Goal: Information Seeking & Learning: Learn about a topic

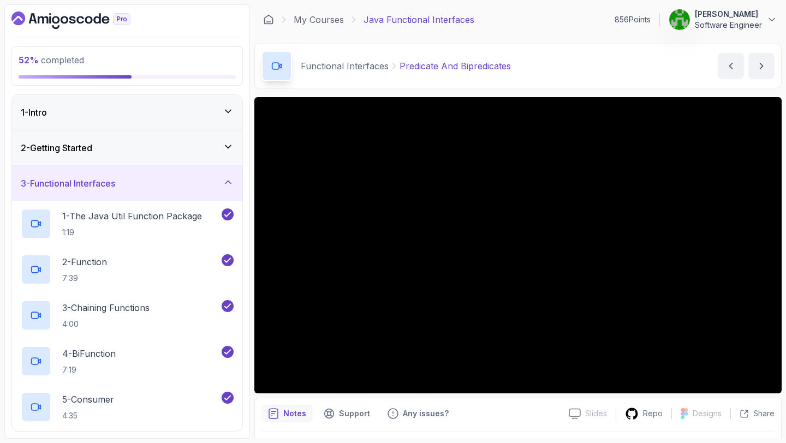
scroll to position [306, 0]
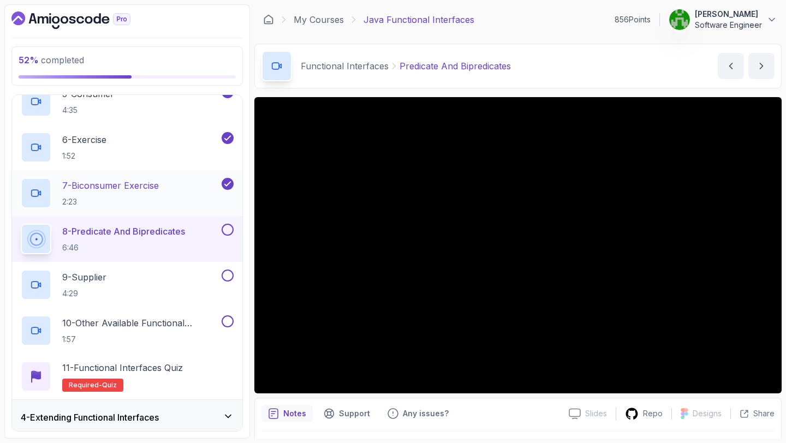
click at [180, 182] on div "7 - Biconsumer Exercise 2:23" at bounding box center [120, 193] width 199 height 31
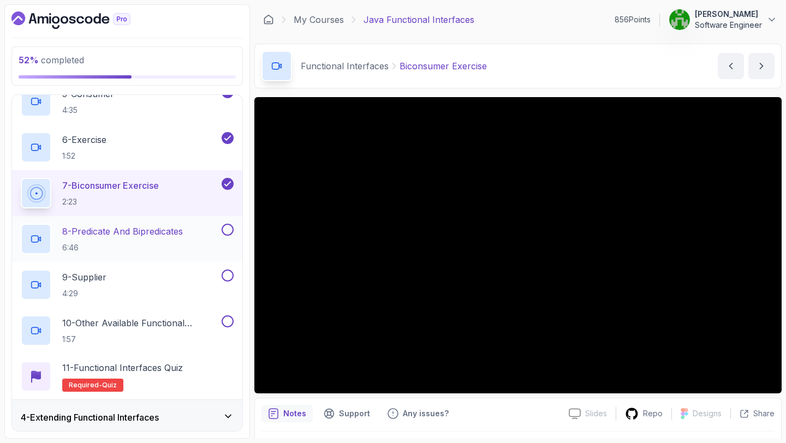
click at [183, 237] on p "8 - Predicate And Bipredicates" at bounding box center [122, 231] width 121 height 13
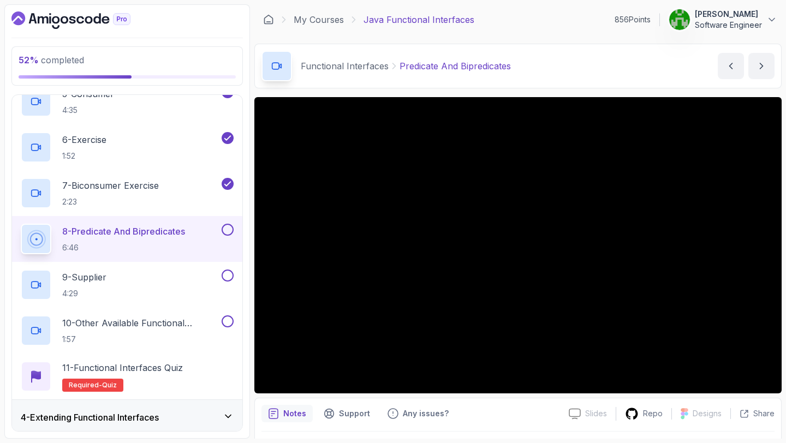
click at [226, 229] on button at bounding box center [228, 230] width 12 height 12
click at [174, 289] on div "9 - Supplier 4:29" at bounding box center [120, 285] width 199 height 31
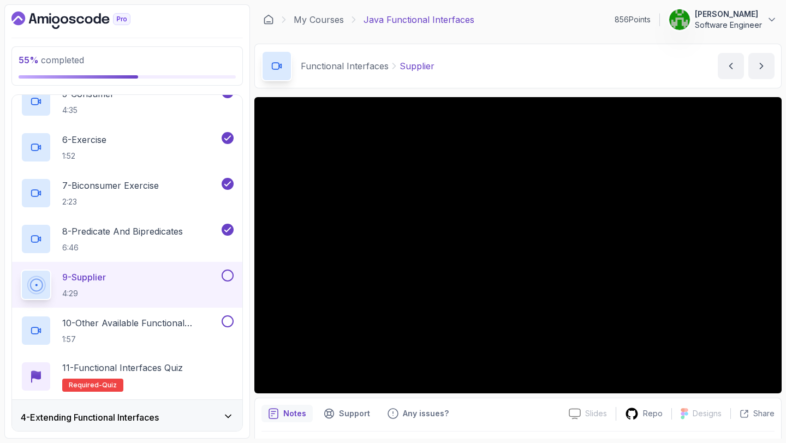
scroll to position [319, 0]
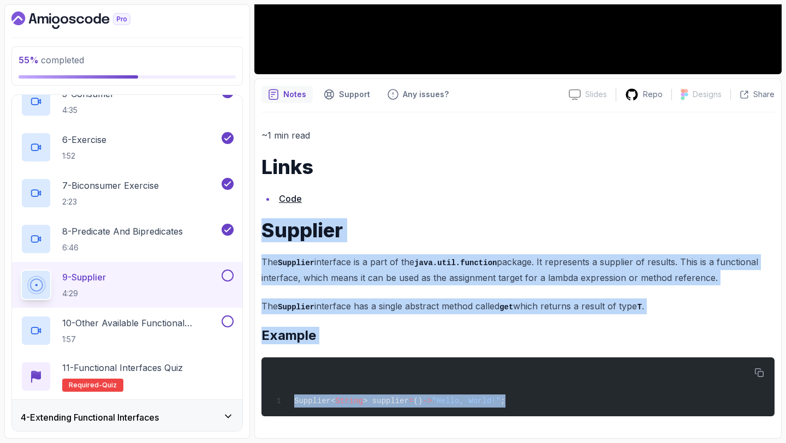
drag, startPoint x: 302, startPoint y: 429, endPoint x: 262, endPoint y: 225, distance: 208.5
click at [262, 225] on div "~1 min read Links Code Supplier The Supplier interface is a part of the java.ut…" at bounding box center [517, 271] width 513 height 319
copy div "Supplier The Supplier interface is a part of the java.util.function package. It…"
click at [415, 212] on div "~1 min read Links Code Supplier The Supplier interface is a part of the java.ut…" at bounding box center [517, 272] width 513 height 289
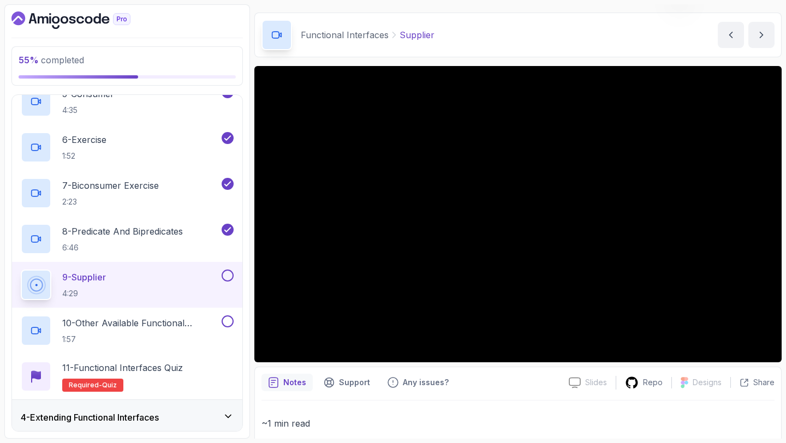
scroll to position [0, 0]
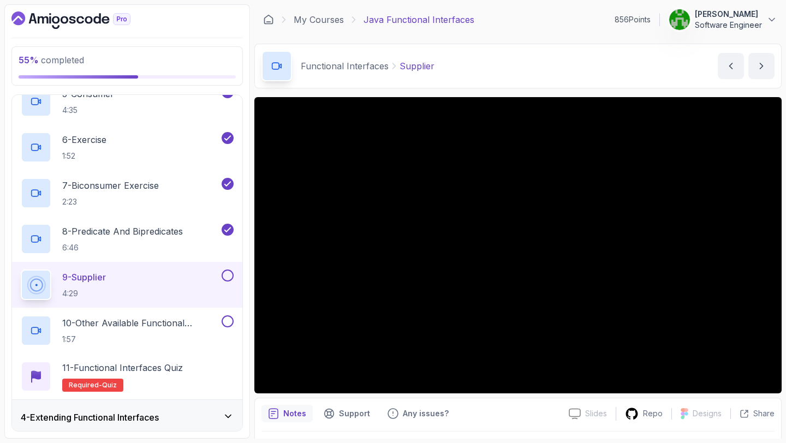
click at [122, 426] on div "4 - Extending Functional Interfaces" at bounding box center [127, 417] width 230 height 35
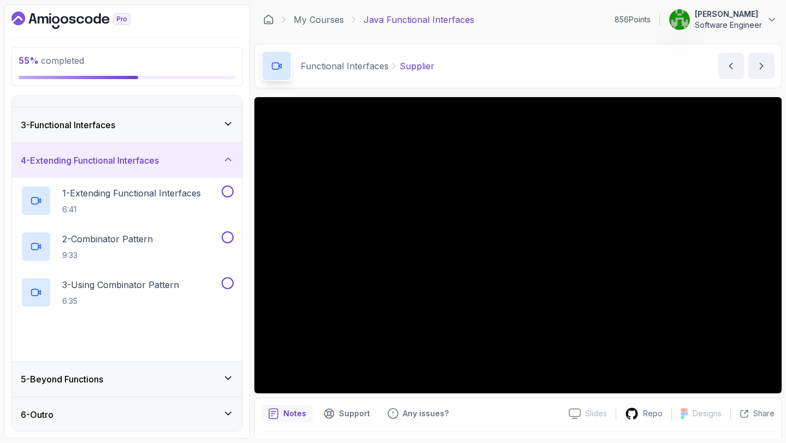
scroll to position [60, 0]
click at [126, 376] on div "5 - Beyond Functions" at bounding box center [127, 378] width 213 height 13
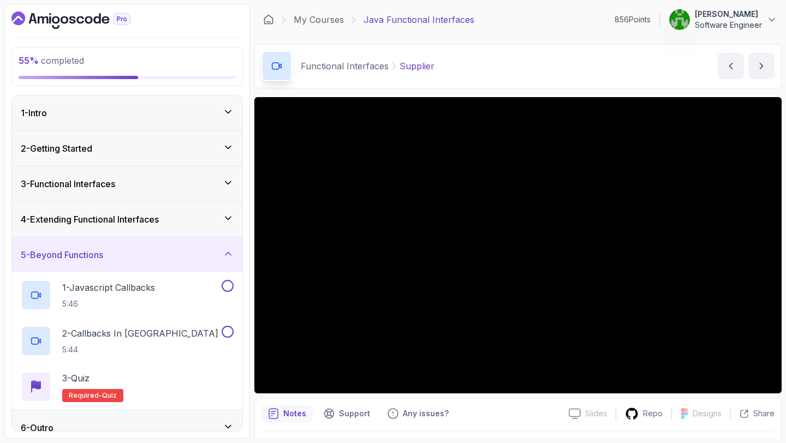
scroll to position [14, 0]
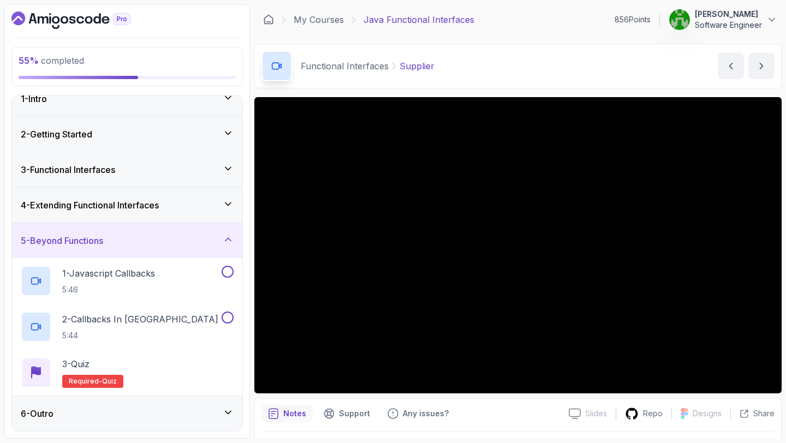
click at [159, 174] on div "3 - Functional Interfaces" at bounding box center [127, 169] width 213 height 13
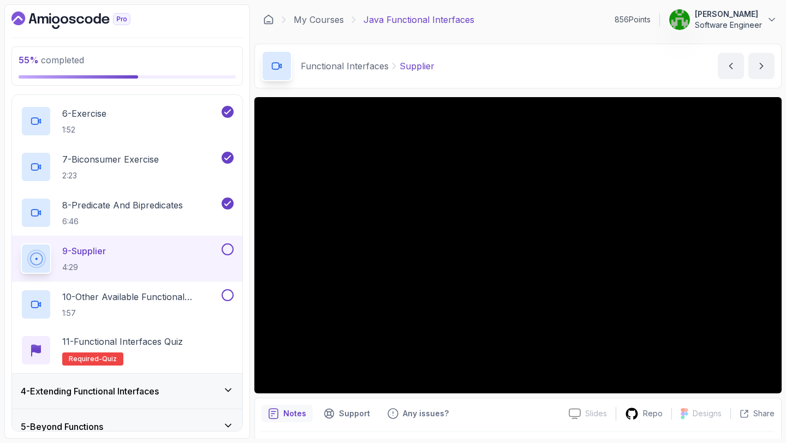
scroll to position [380, 0]
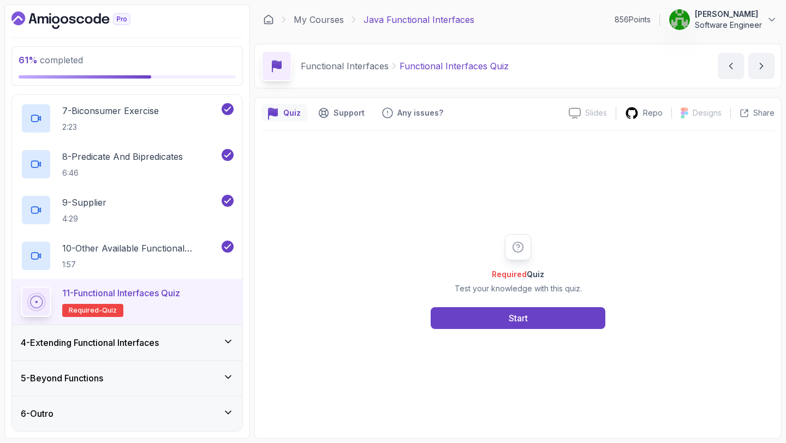
click at [530, 305] on div "Required Quiz Test your knowledge with this quiz. Start" at bounding box center [518, 281] width 210 height 95
click at [529, 308] on button "Start" at bounding box center [518, 318] width 175 height 22
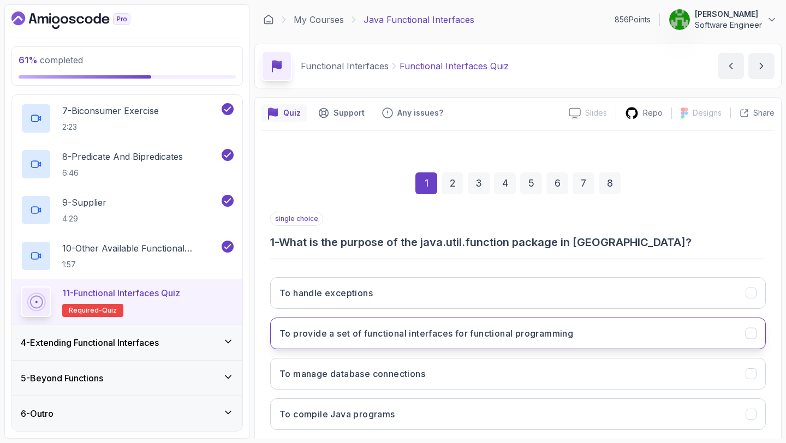
click at [436, 341] on button "To provide a set of functional interfaces for functional programming" at bounding box center [518, 334] width 496 height 32
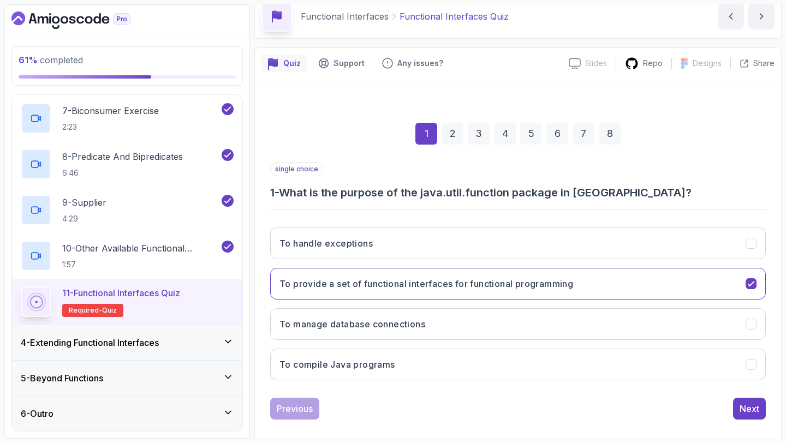
scroll to position [62, 0]
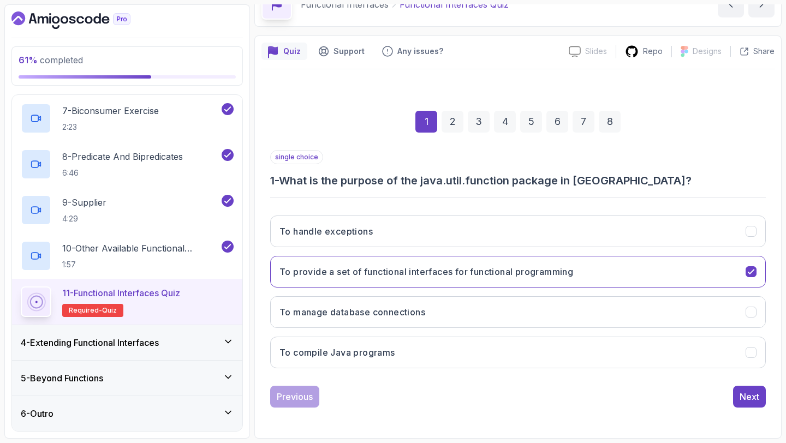
click at [459, 125] on div "2" at bounding box center [452, 122] width 22 height 22
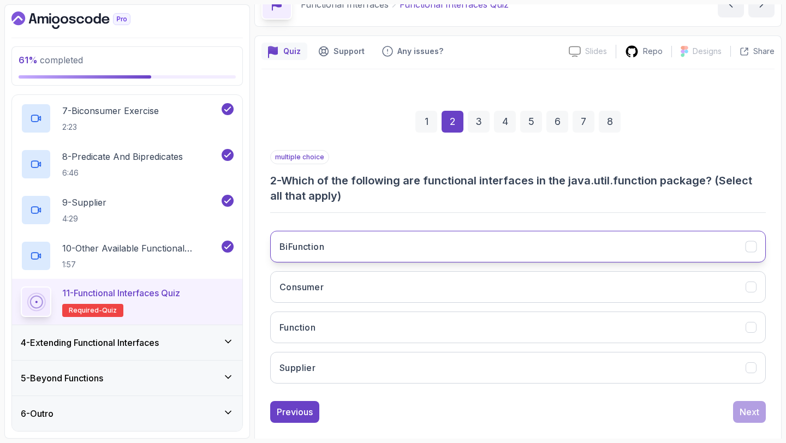
click at [343, 245] on button "BiFunction" at bounding box center [518, 247] width 496 height 32
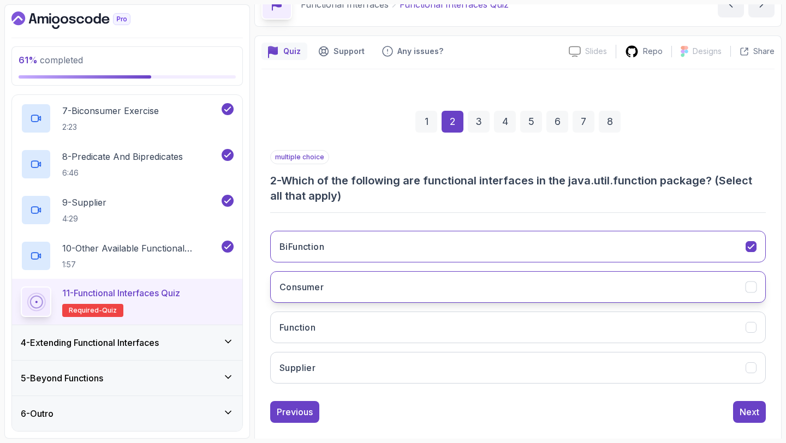
click at [324, 287] on h3 "Consumer" at bounding box center [301, 287] width 44 height 13
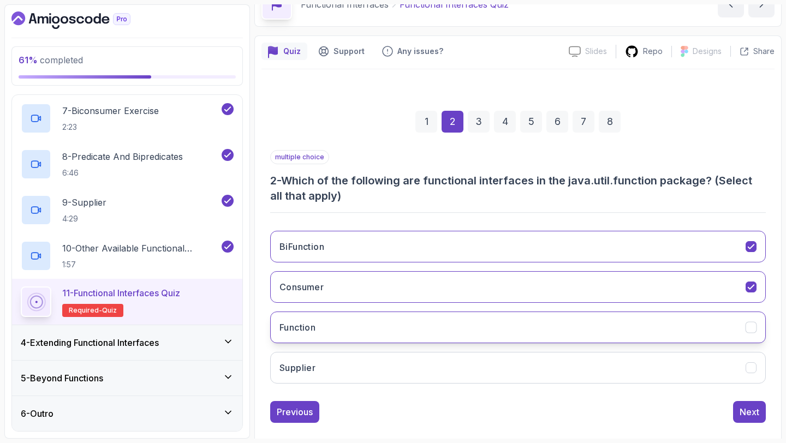
click at [321, 315] on button "Function" at bounding box center [518, 328] width 496 height 32
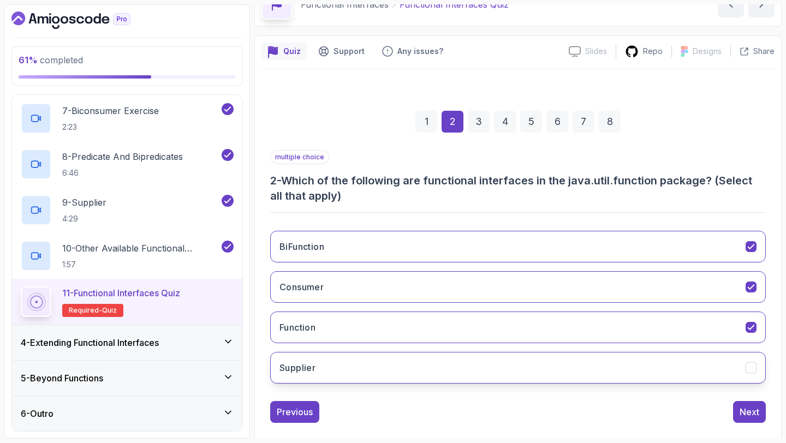
click at [320, 355] on button "Supplier" at bounding box center [518, 368] width 496 height 32
click at [477, 123] on div "3" at bounding box center [479, 122] width 22 height 22
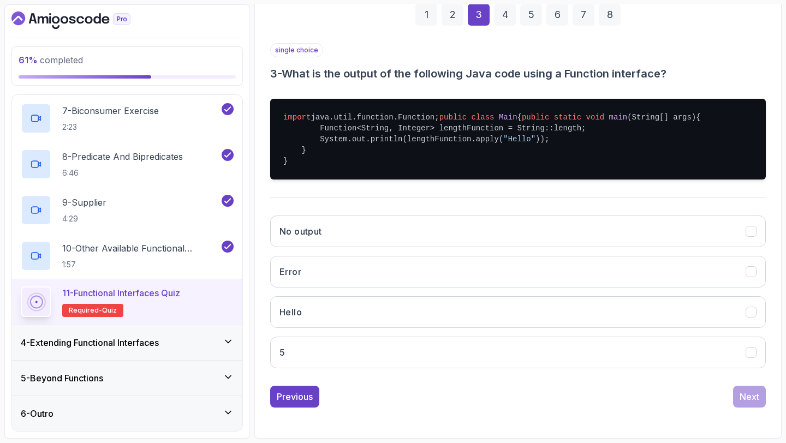
scroll to position [201, 0]
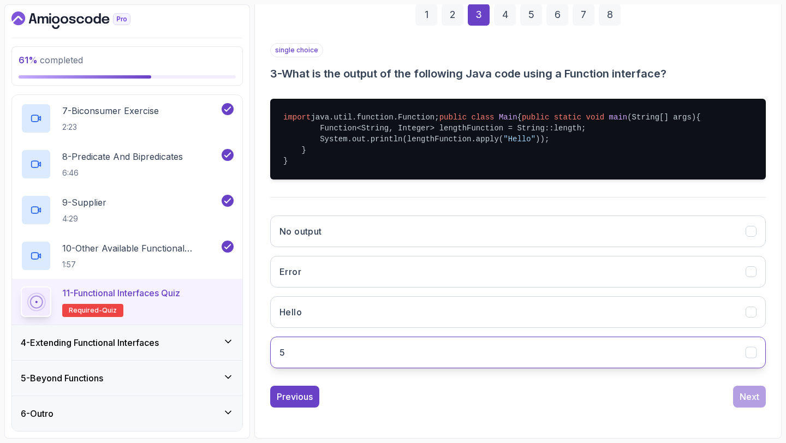
click at [379, 348] on button "5" at bounding box center [518, 353] width 496 height 32
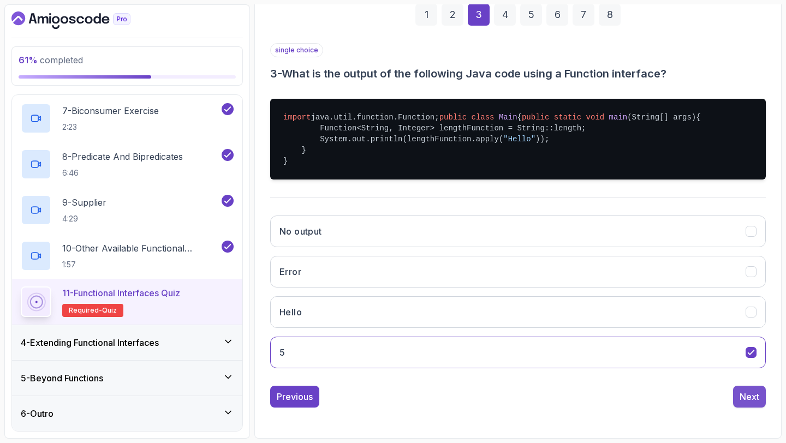
click at [740, 398] on div "Next" at bounding box center [749, 396] width 20 height 13
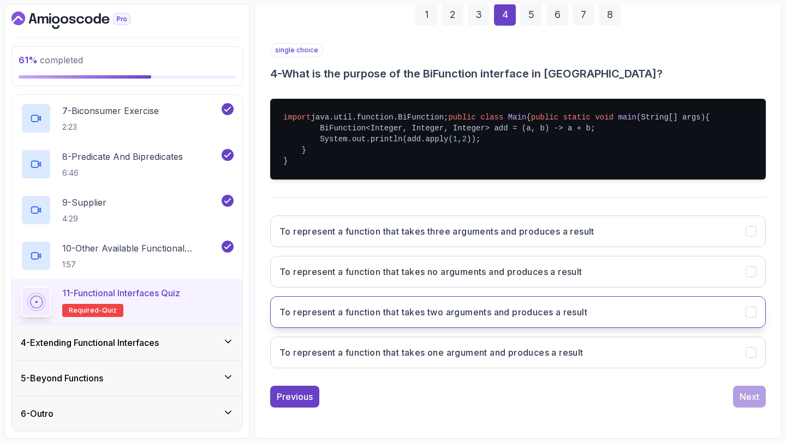
click at [463, 317] on h3 "To represent a function that takes two arguments and produces a result" at bounding box center [433, 312] width 308 height 13
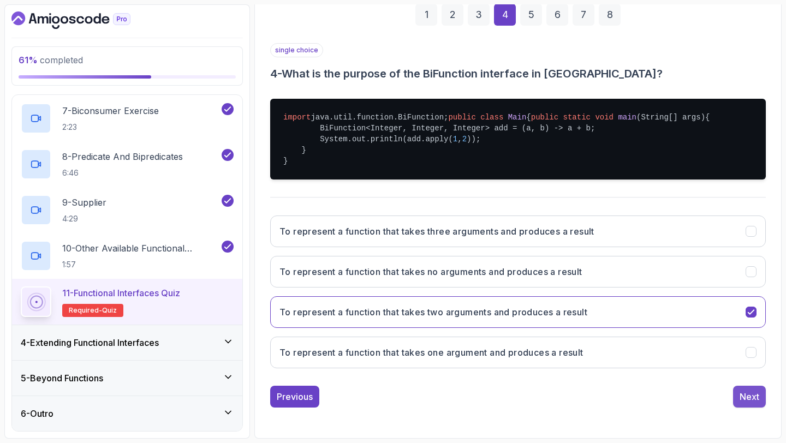
click at [746, 398] on div "Next" at bounding box center [749, 396] width 20 height 13
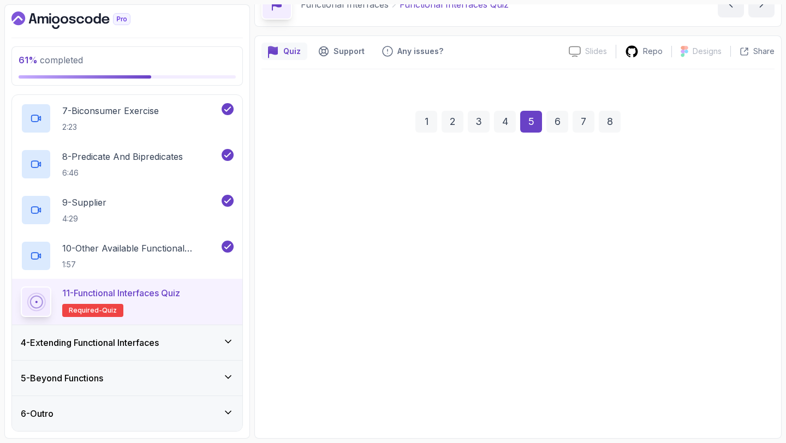
scroll to position [62, 0]
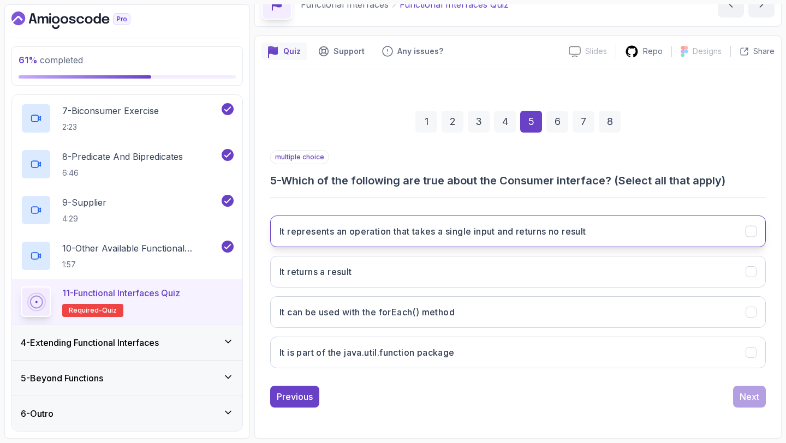
click at [554, 242] on button "It represents an operation that takes a single input and returns no result" at bounding box center [518, 232] width 496 height 32
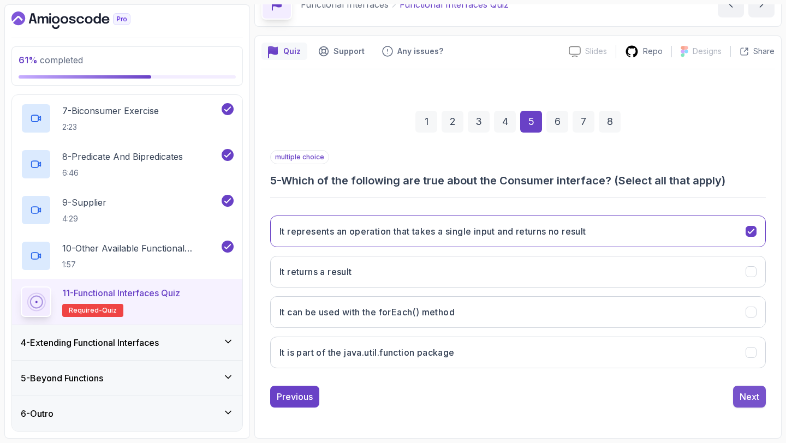
click at [759, 398] on button "Next" at bounding box center [749, 397] width 33 height 22
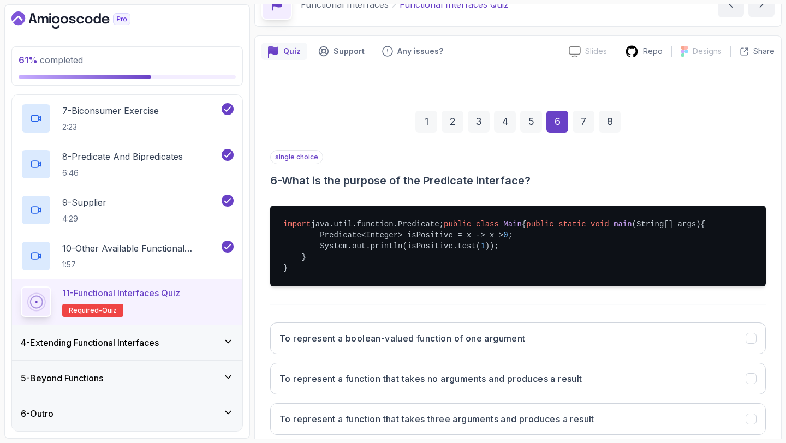
click at [529, 123] on div "5" at bounding box center [531, 122] width 22 height 22
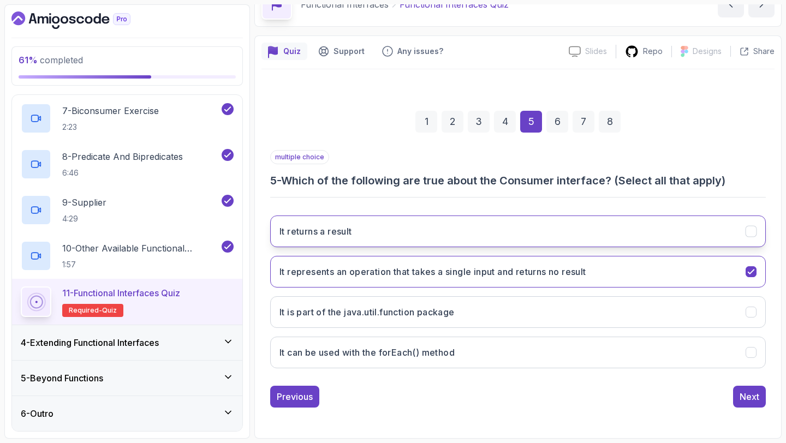
click at [362, 228] on button "It returns a result" at bounding box center [518, 232] width 496 height 32
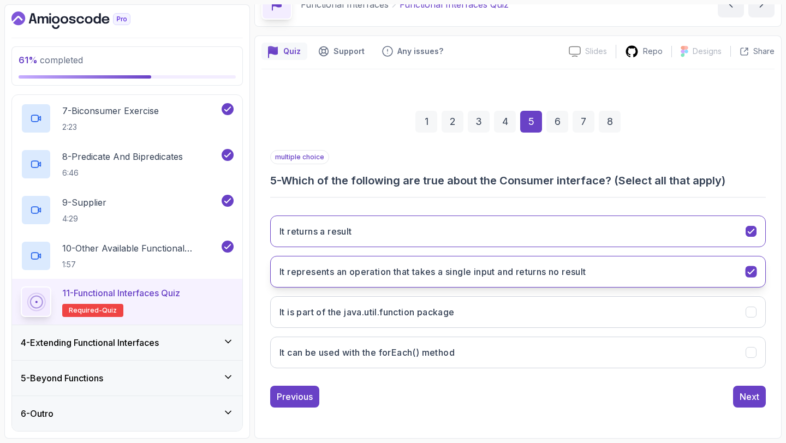
click at [425, 277] on h3 "It represents an operation that takes a single input and returns no result" at bounding box center [432, 271] width 307 height 13
click at [438, 274] on h3 "It represents an operation that takes a single input and returns no result" at bounding box center [432, 271] width 307 height 13
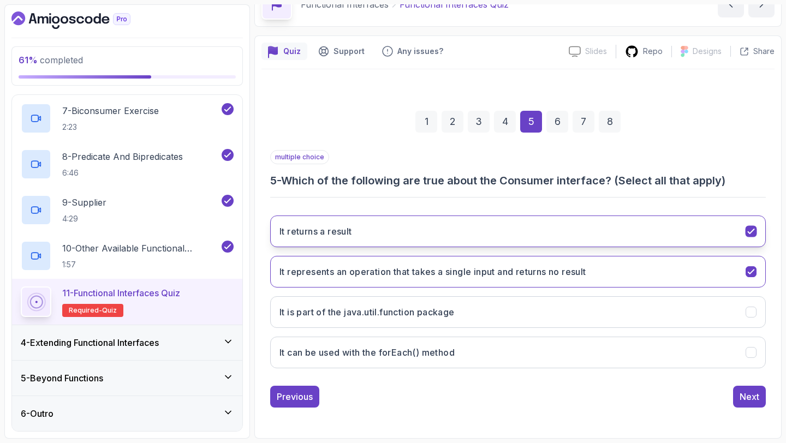
click at [426, 231] on button "It returns a result" at bounding box center [518, 232] width 496 height 32
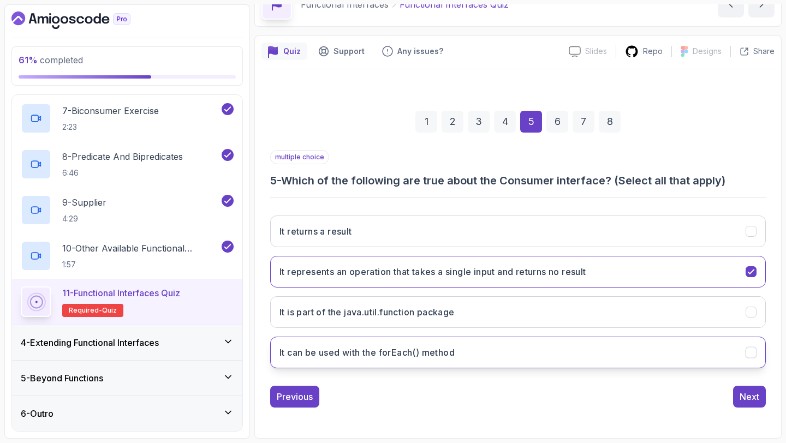
click at [486, 354] on button "It can be used with the forEach() method" at bounding box center [518, 353] width 496 height 32
click at [744, 396] on div "Next" at bounding box center [749, 396] width 20 height 13
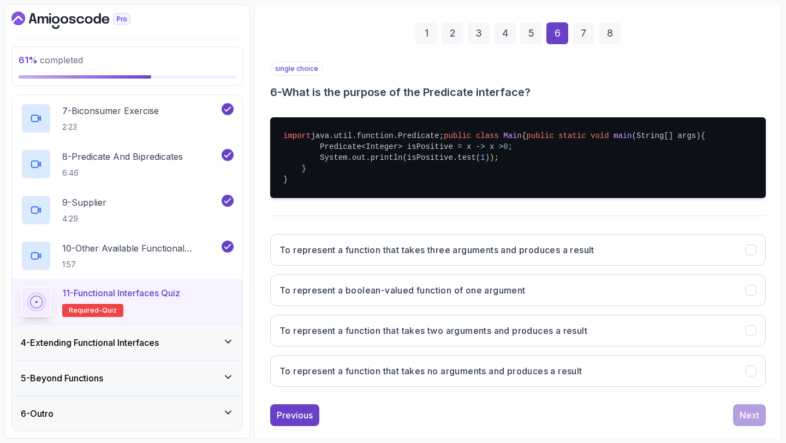
scroll to position [169, 0]
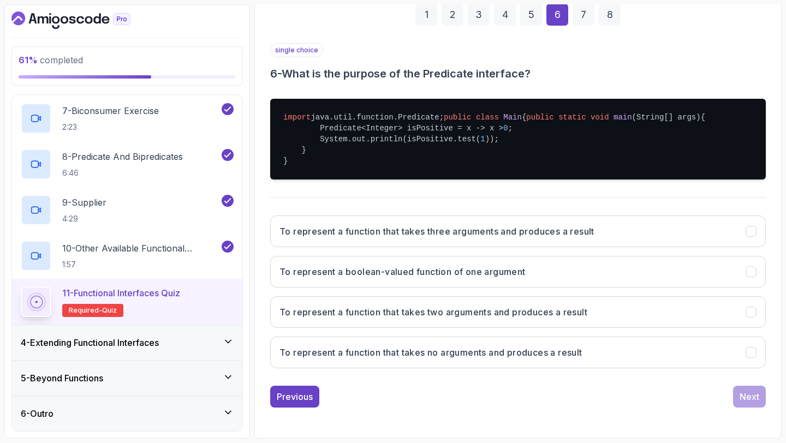
click at [530, 12] on div "5" at bounding box center [531, 15] width 22 height 22
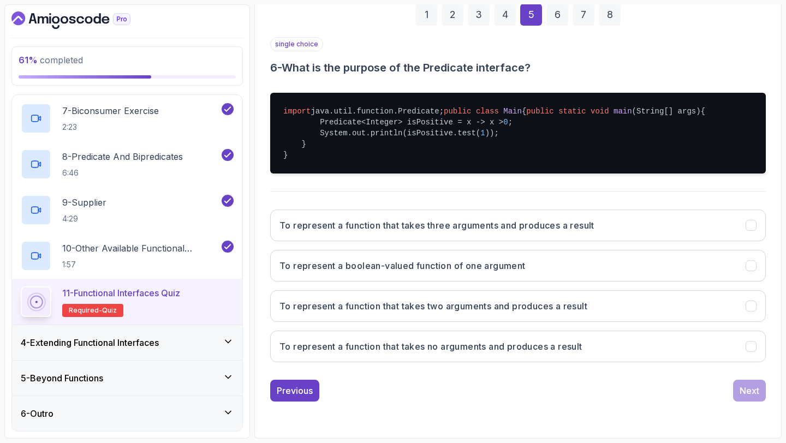
scroll to position [62, 0]
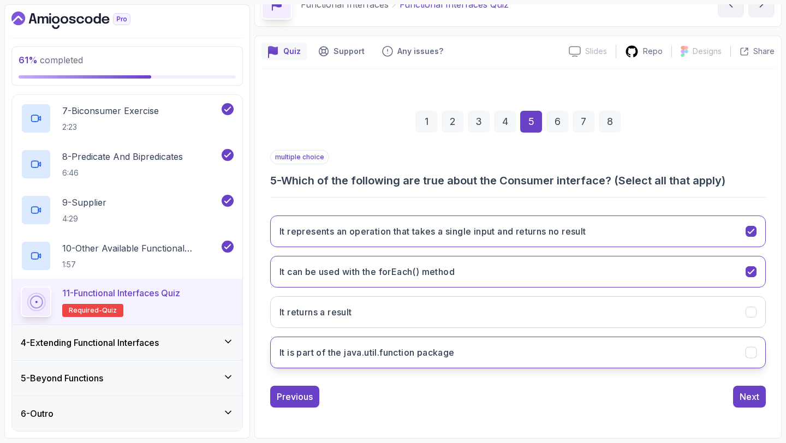
click at [396, 354] on h3 "It is part of the java.util.function package" at bounding box center [366, 352] width 175 height 13
click at [552, 126] on div "6" at bounding box center [557, 122] width 22 height 22
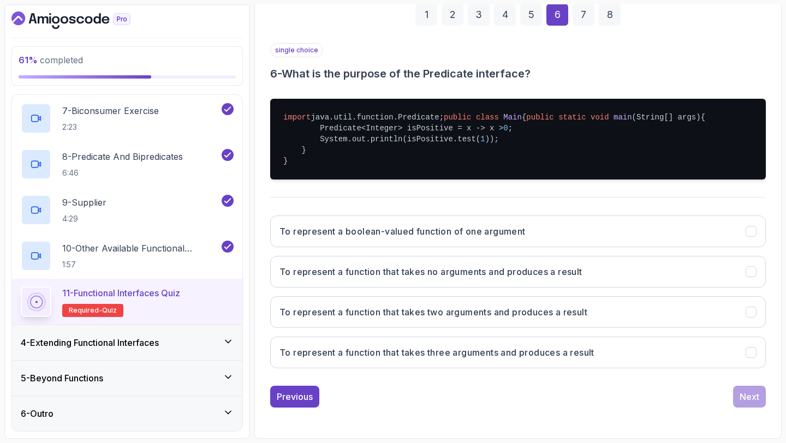
scroll to position [201, 0]
click at [526, 237] on h3 "To represent a boolean-valued function of one argument" at bounding box center [402, 231] width 246 height 13
click at [735, 393] on button "Next" at bounding box center [749, 397] width 33 height 22
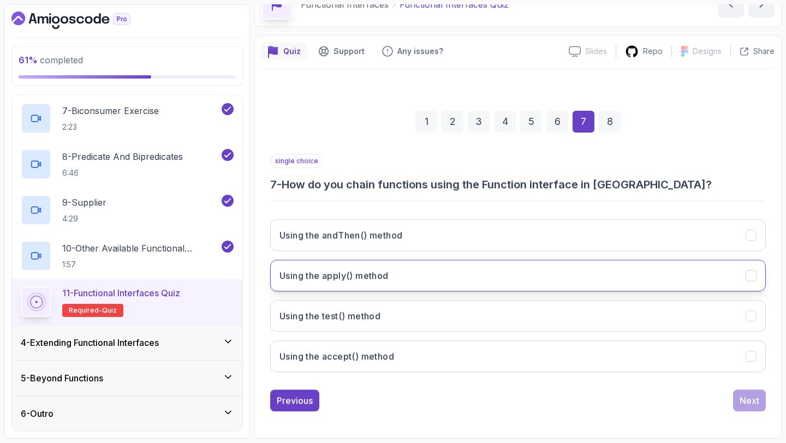
scroll to position [62, 0]
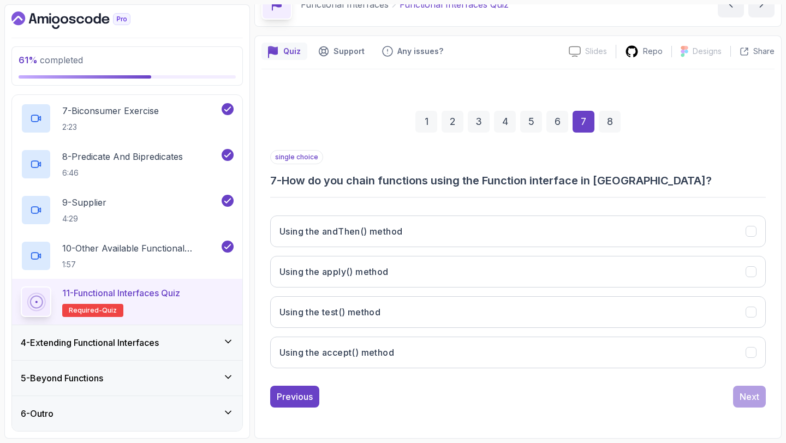
click at [556, 118] on div "6" at bounding box center [557, 122] width 22 height 22
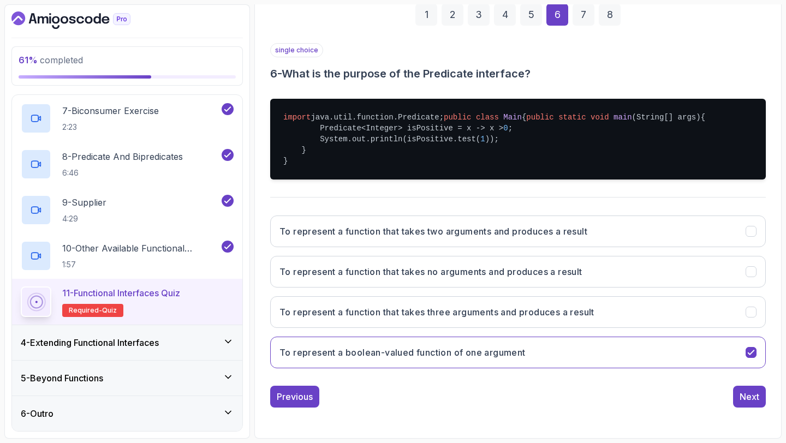
scroll to position [0, 0]
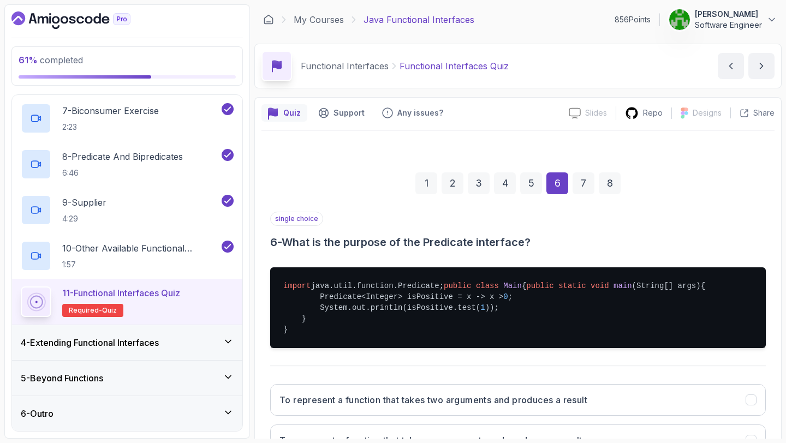
click at [581, 172] on div "7" at bounding box center [583, 183] width 22 height 22
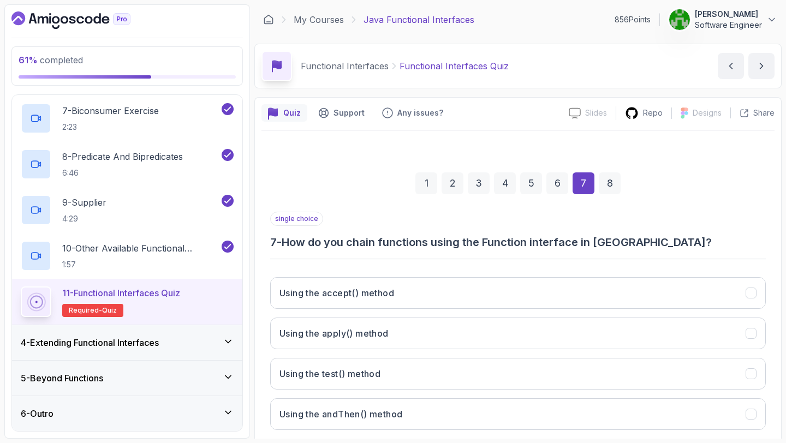
scroll to position [62, 0]
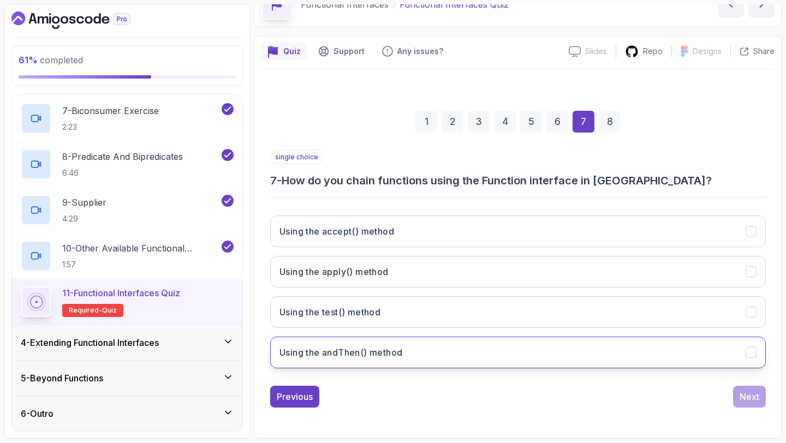
click at [396, 358] on h3 "Using the andThen() method" at bounding box center [340, 352] width 123 height 13
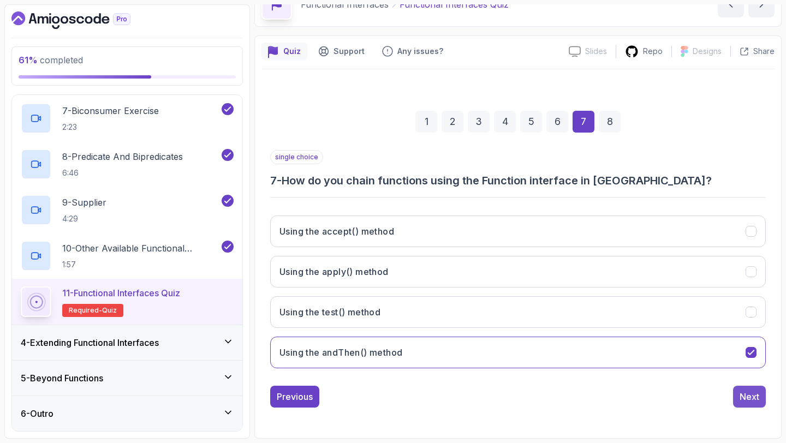
click at [732, 395] on div "Previous Next" at bounding box center [518, 397] width 496 height 22
click at [744, 395] on div "Next" at bounding box center [749, 396] width 20 height 13
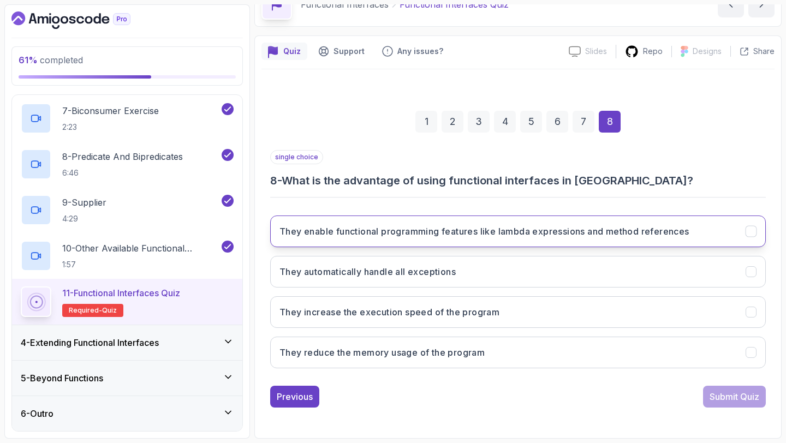
click at [536, 241] on button "They enable functional programming features like lambda expressions and method …" at bounding box center [518, 232] width 496 height 32
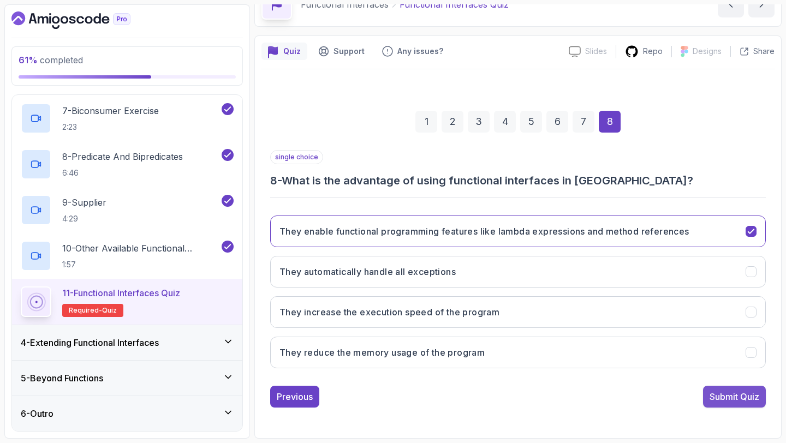
click at [726, 405] on button "Submit Quiz" at bounding box center [734, 397] width 63 height 22
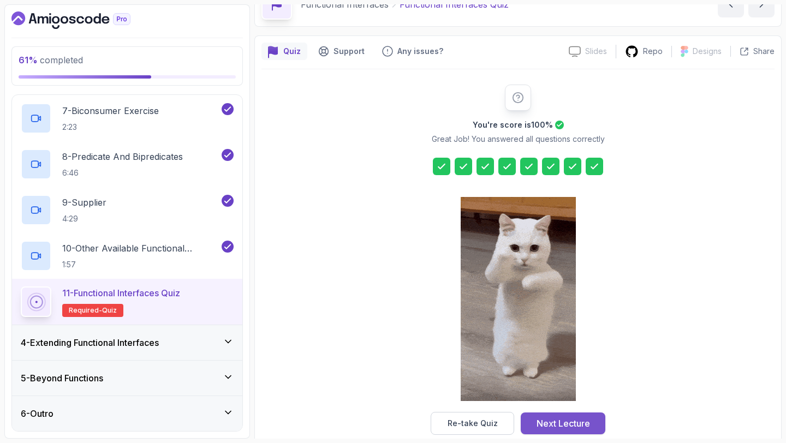
click at [589, 419] on div "Next Lecture" at bounding box center [562, 423] width 53 height 13
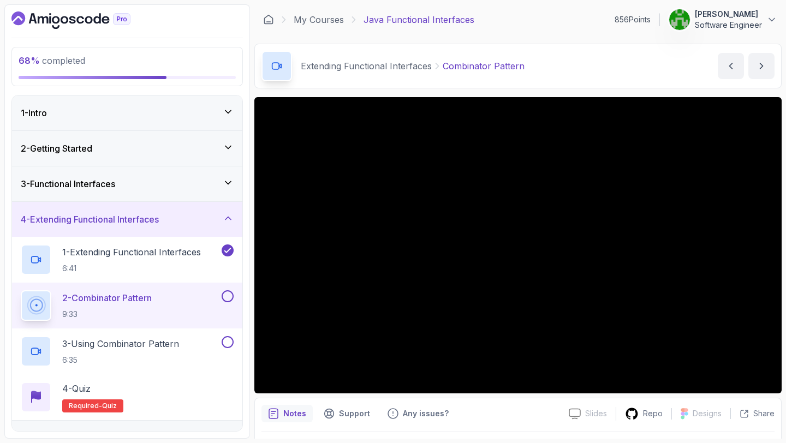
scroll to position [114, 0]
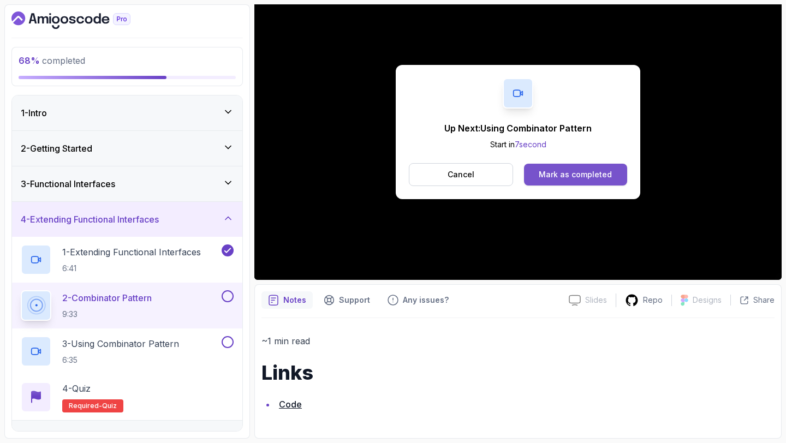
click at [548, 164] on button "Mark as completed" at bounding box center [575, 175] width 103 height 22
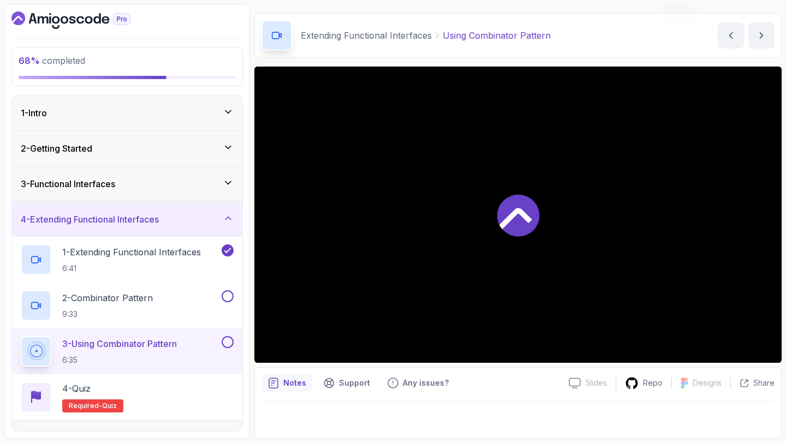
scroll to position [31, 0]
click at [645, 388] on p "Repo" at bounding box center [653, 383] width 20 height 11
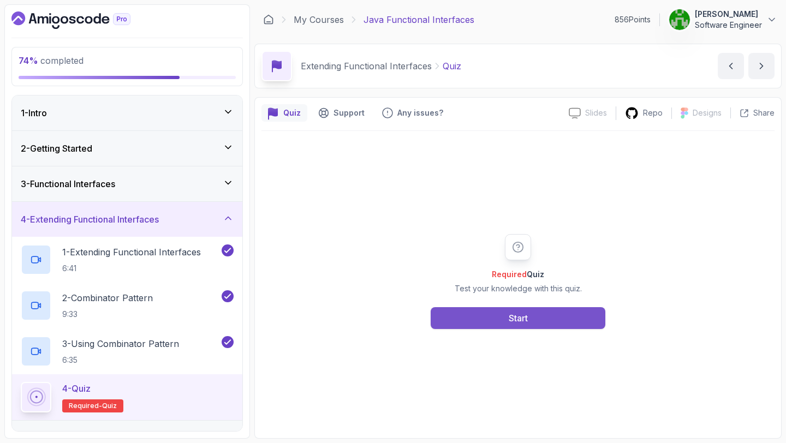
click at [475, 308] on button "Start" at bounding box center [518, 318] width 175 height 22
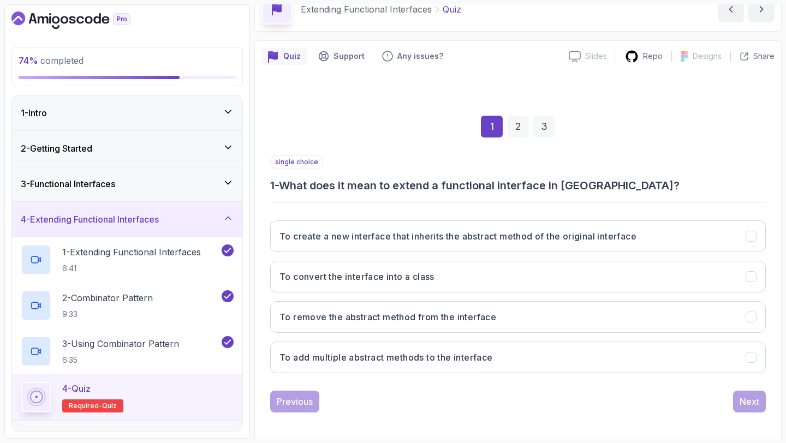
scroll to position [58, 0]
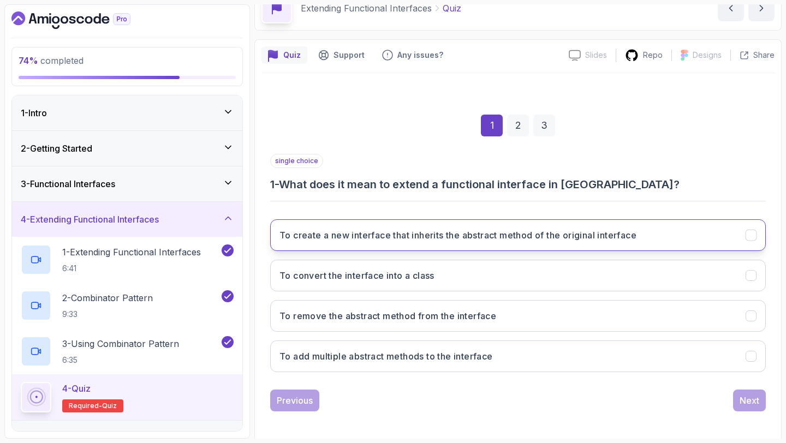
click at [368, 242] on button "To create a new interface that inherits the abstract method of the original int…" at bounding box center [518, 235] width 496 height 32
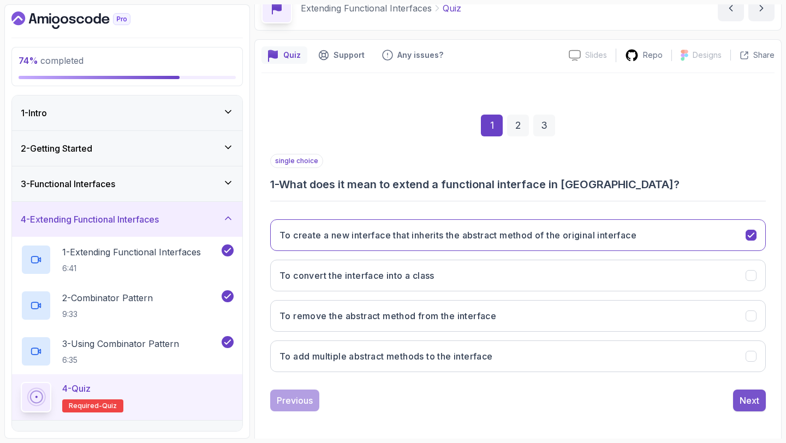
click at [755, 398] on div "Next" at bounding box center [749, 400] width 20 height 13
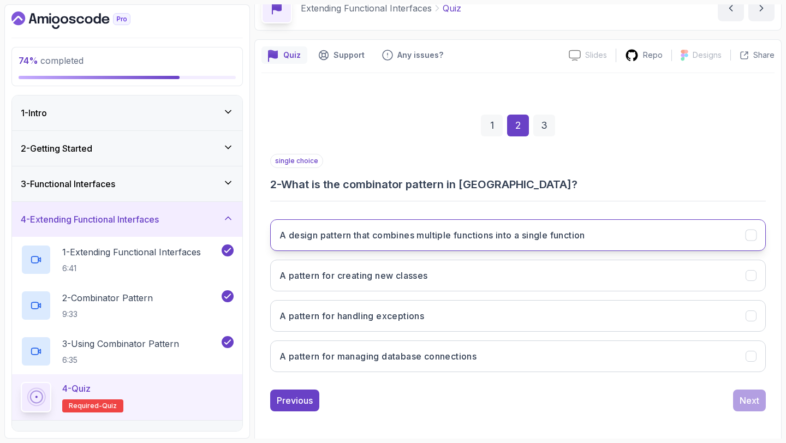
click at [496, 238] on h3 "A design pattern that combines multiple functions into a single function" at bounding box center [432, 235] width 306 height 13
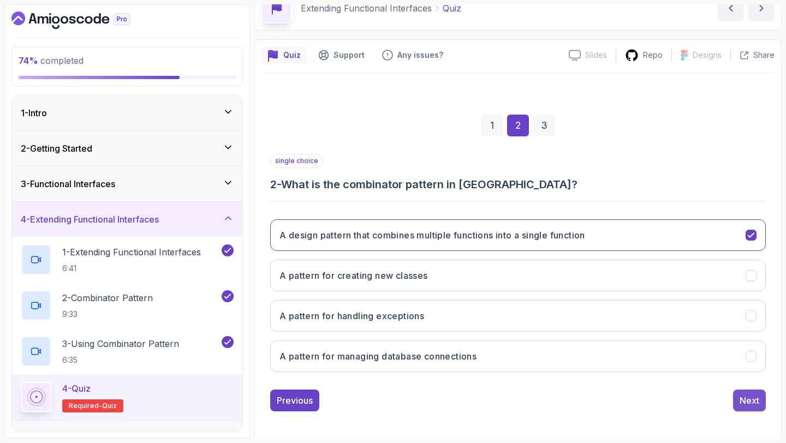
click at [761, 406] on button "Next" at bounding box center [749, 401] width 33 height 22
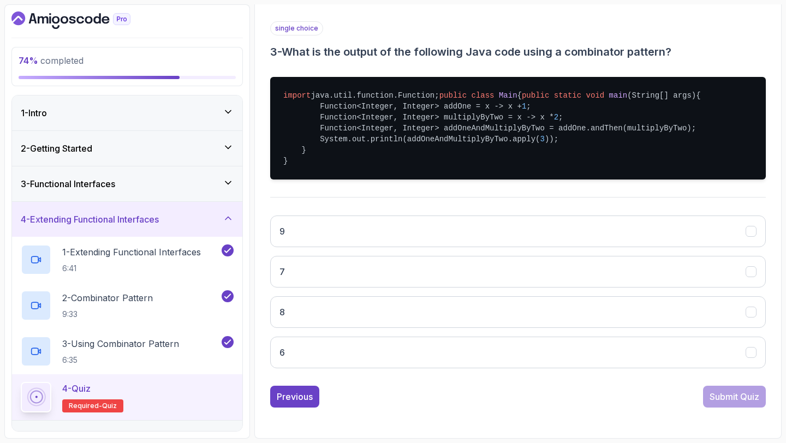
scroll to position [223, 0]
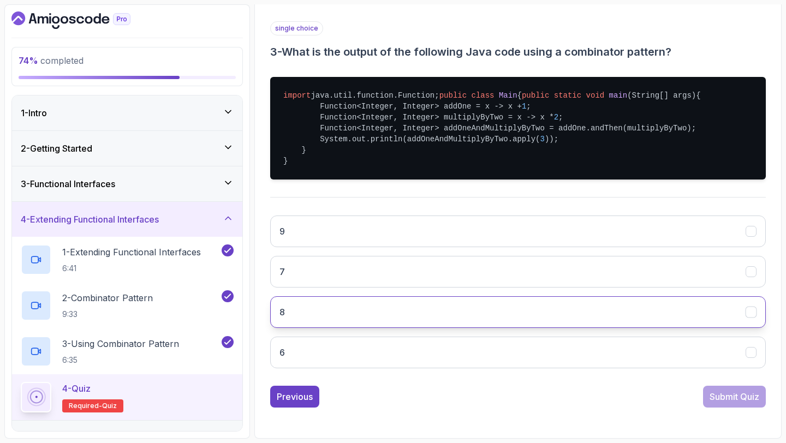
click at [300, 308] on button "8" at bounding box center [518, 312] width 496 height 32
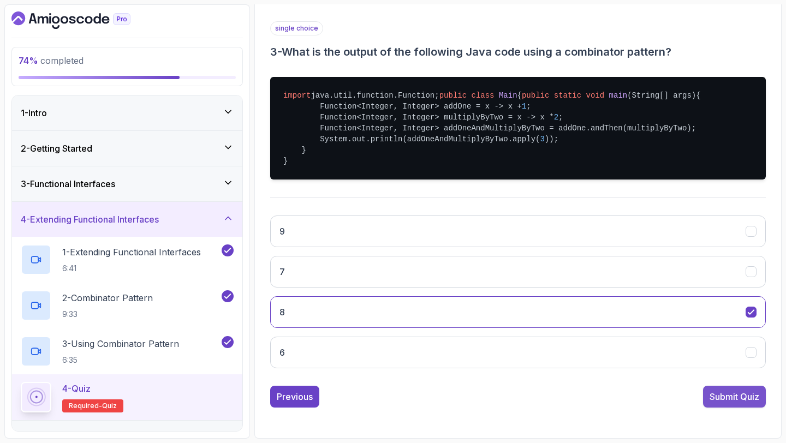
click at [739, 402] on div "Submit Quiz" at bounding box center [734, 396] width 50 height 13
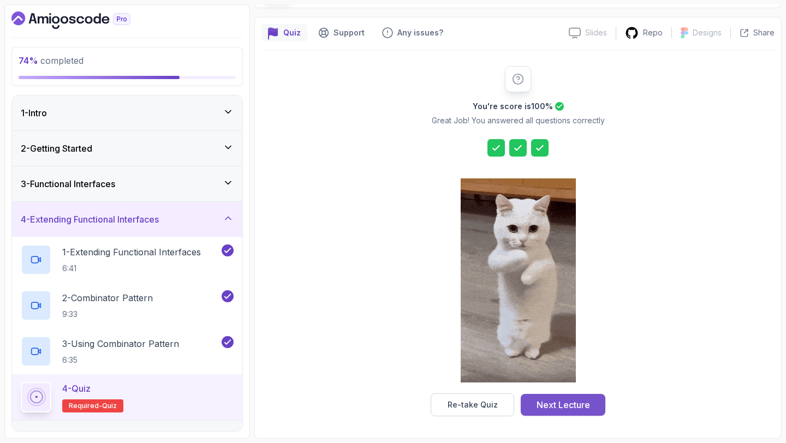
click at [574, 401] on div "Next Lecture" at bounding box center [562, 404] width 53 height 13
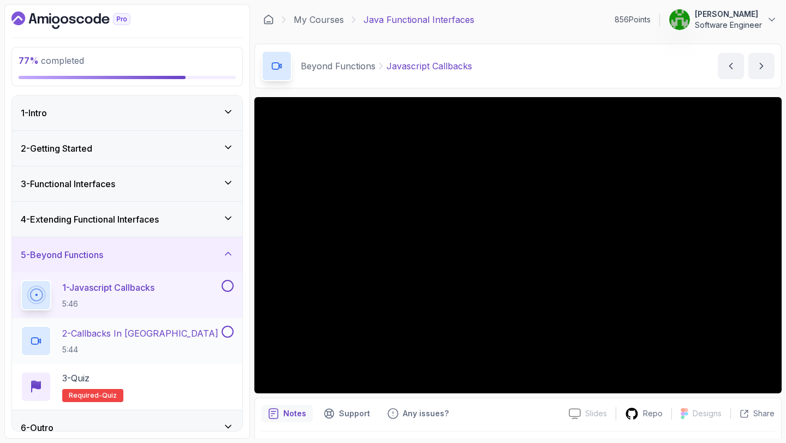
scroll to position [14, 0]
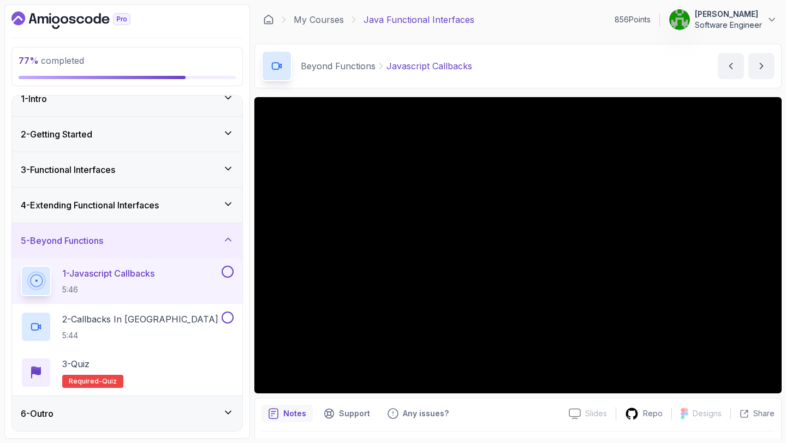
click at [147, 413] on div "6 - Outro" at bounding box center [127, 413] width 213 height 13
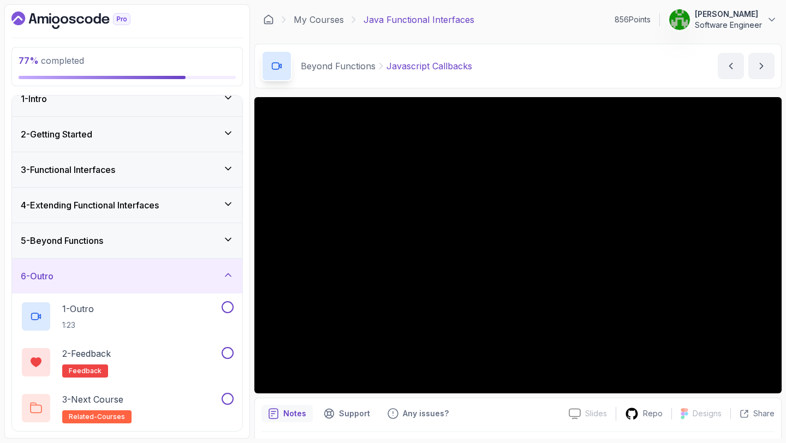
click at [164, 275] on div "6 - Outro" at bounding box center [127, 276] width 213 height 13
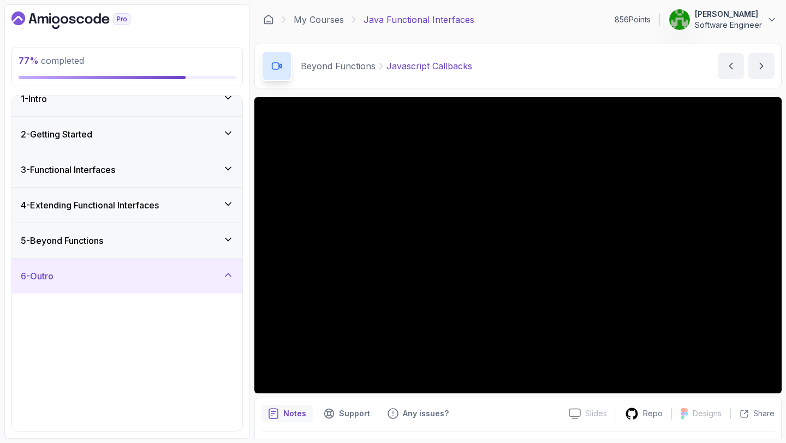
scroll to position [0, 0]
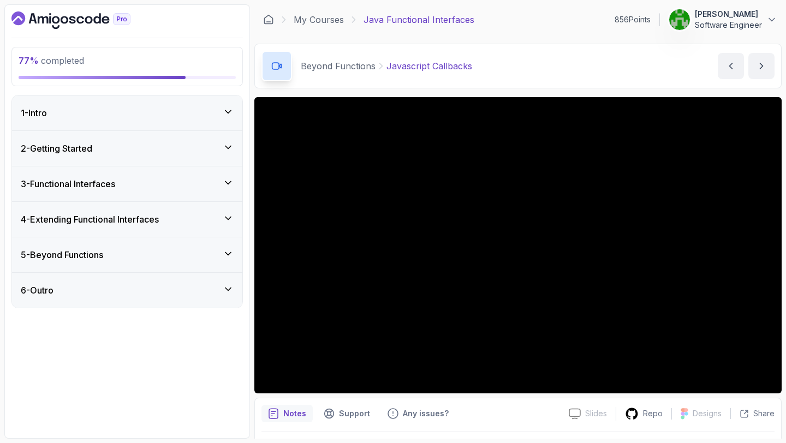
click at [191, 261] on div "5 - Beyond Functions" at bounding box center [127, 254] width 213 height 13
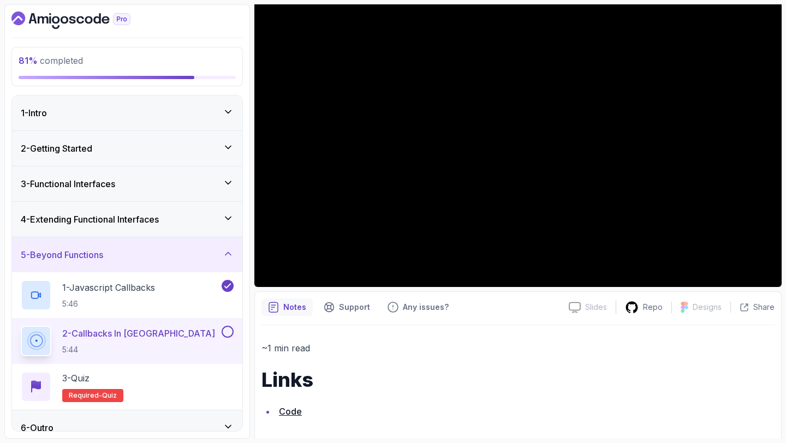
scroll to position [114, 0]
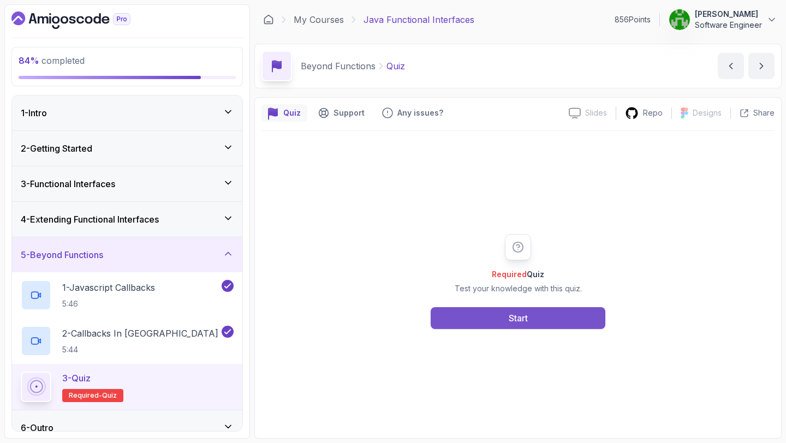
click at [541, 317] on button "Start" at bounding box center [518, 318] width 175 height 22
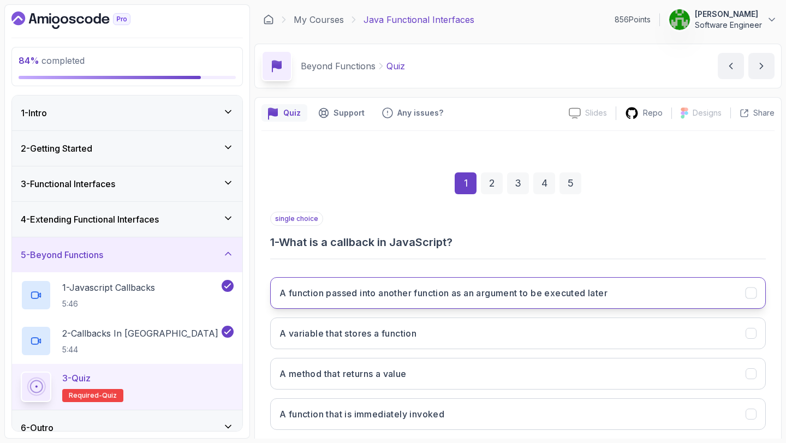
click at [465, 297] on h3 "A function passed into another function as an argument to be executed later" at bounding box center [443, 293] width 328 height 13
click at [491, 187] on div "2" at bounding box center [492, 183] width 22 height 22
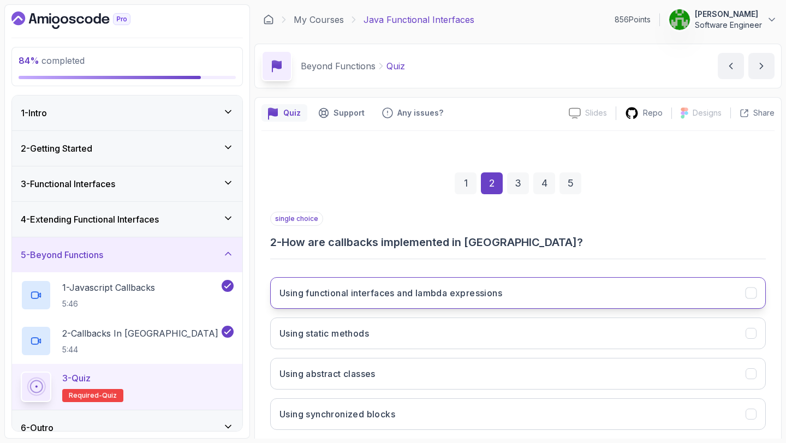
click at [444, 302] on button "Using functional interfaces and lambda expressions" at bounding box center [518, 293] width 496 height 32
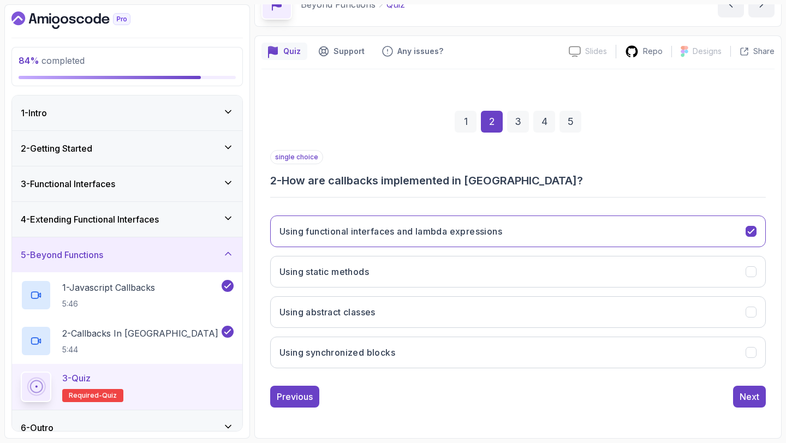
click at [512, 121] on div "3" at bounding box center [518, 122] width 22 height 22
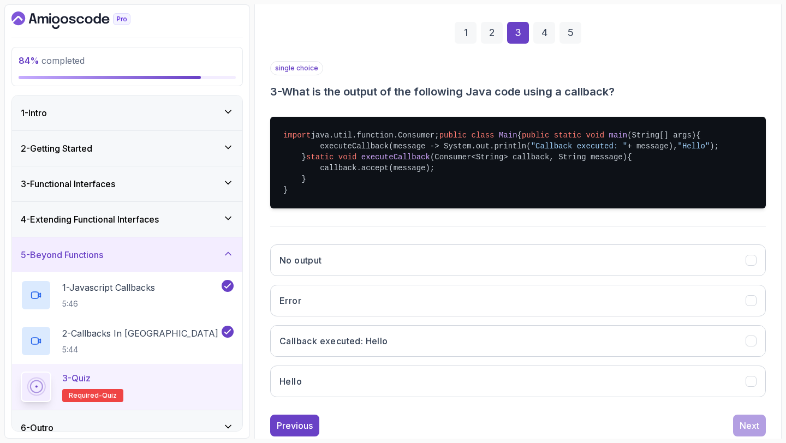
scroll to position [208, 0]
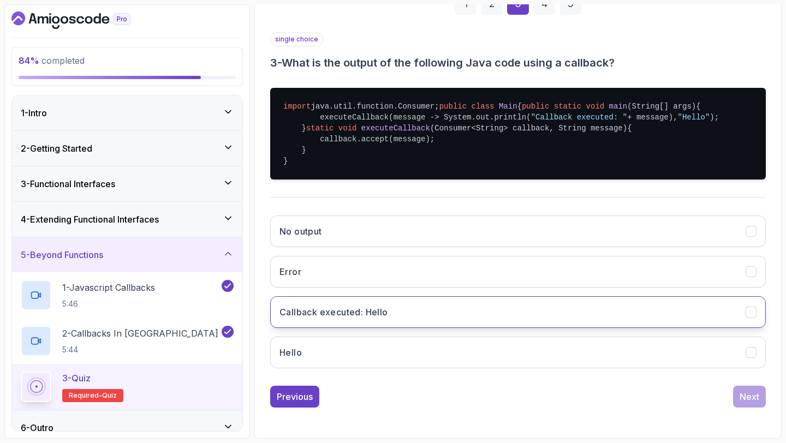
click at [460, 328] on button "Callback executed: Hello" at bounding box center [518, 312] width 496 height 32
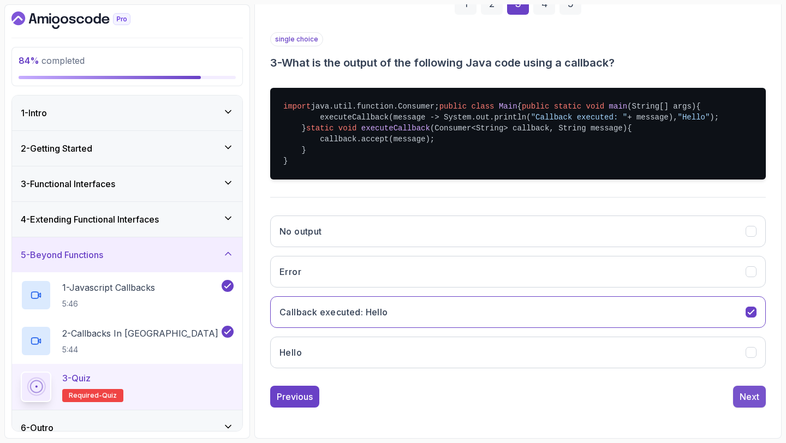
click at [760, 408] on button "Next" at bounding box center [749, 397] width 33 height 22
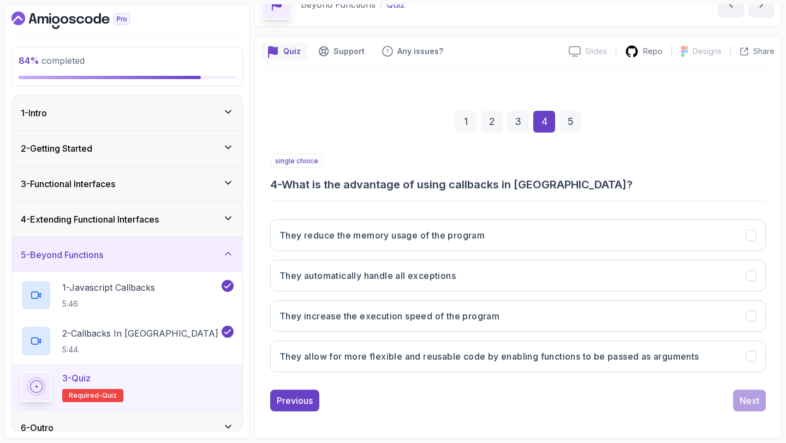
scroll to position [62, 0]
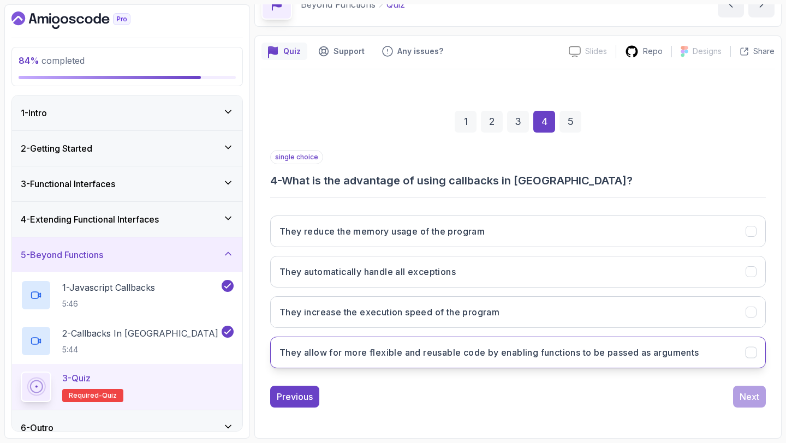
click at [558, 359] on button "They allow for more flexible and reusable code by enabling functions to be pass…" at bounding box center [518, 353] width 496 height 32
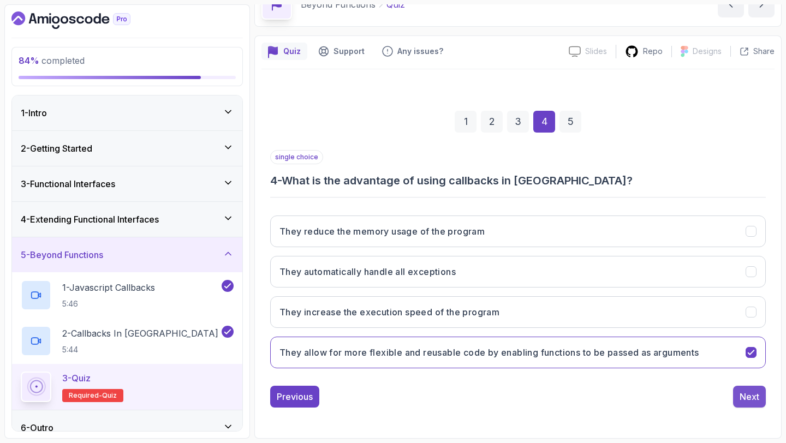
click at [742, 393] on div "Next" at bounding box center [749, 396] width 20 height 13
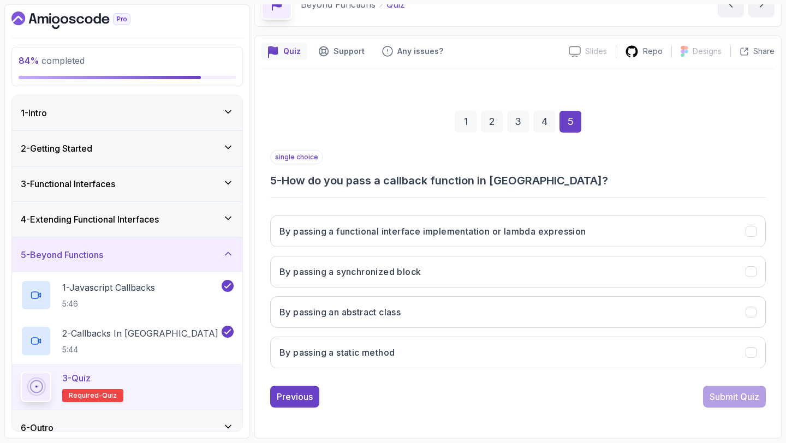
click at [541, 127] on div "4" at bounding box center [544, 122] width 22 height 22
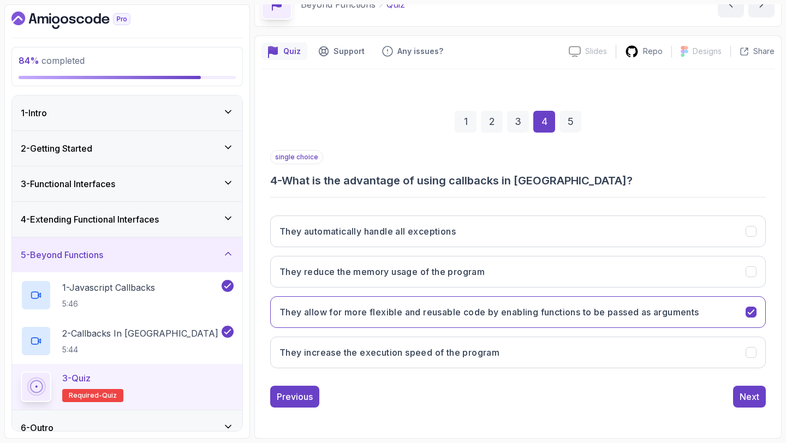
click at [566, 121] on div "5" at bounding box center [570, 122] width 22 height 22
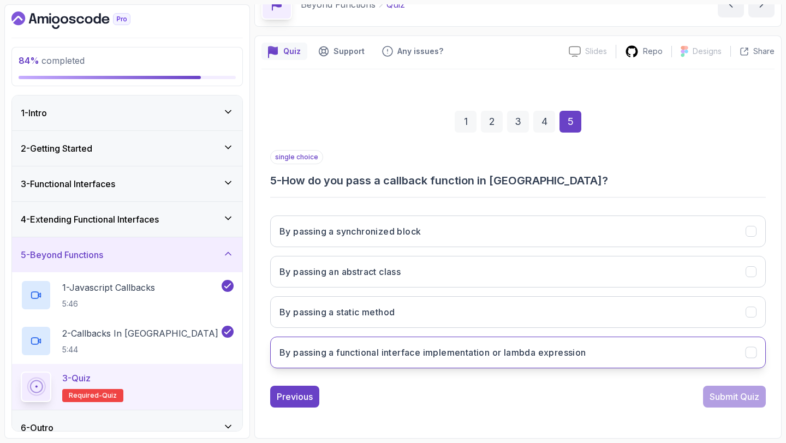
click at [454, 357] on h3 "By passing a functional interface implementation or lambda expression" at bounding box center [432, 352] width 307 height 13
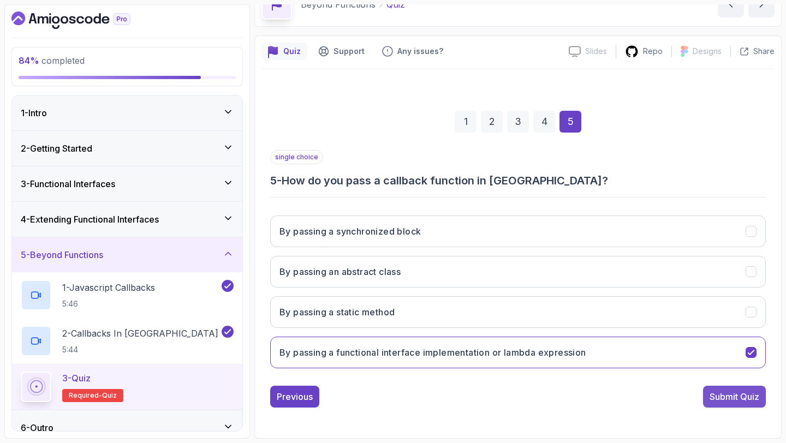
click at [719, 392] on div "Submit Quiz" at bounding box center [734, 396] width 50 height 13
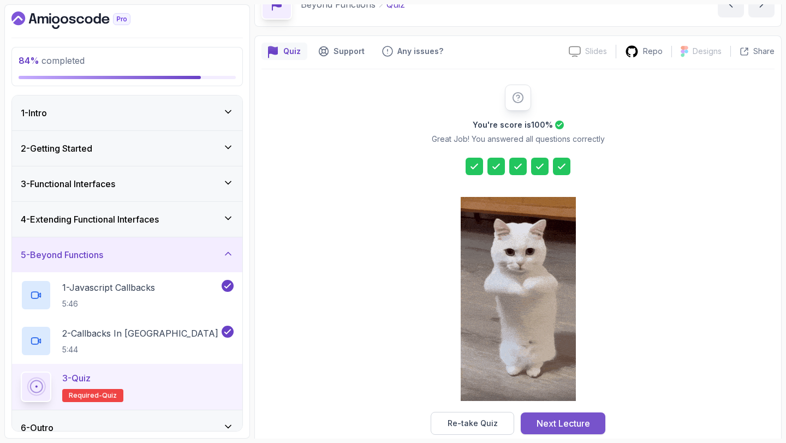
click at [586, 420] on div "Next Lecture" at bounding box center [562, 423] width 53 height 13
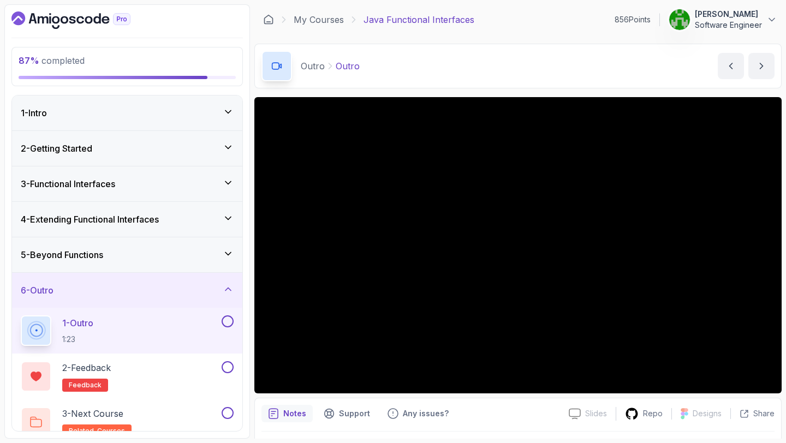
click at [229, 316] on button at bounding box center [228, 321] width 12 height 12
click at [231, 368] on button at bounding box center [228, 367] width 12 height 12
click at [225, 411] on button at bounding box center [228, 413] width 12 height 12
click at [209, 114] on div "1 - Intro" at bounding box center [127, 112] width 213 height 13
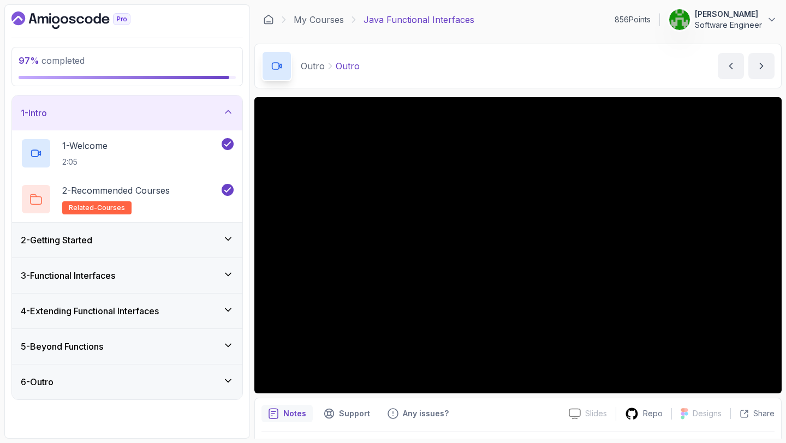
click at [198, 242] on div "2 - Getting Started" at bounding box center [127, 240] width 213 height 13
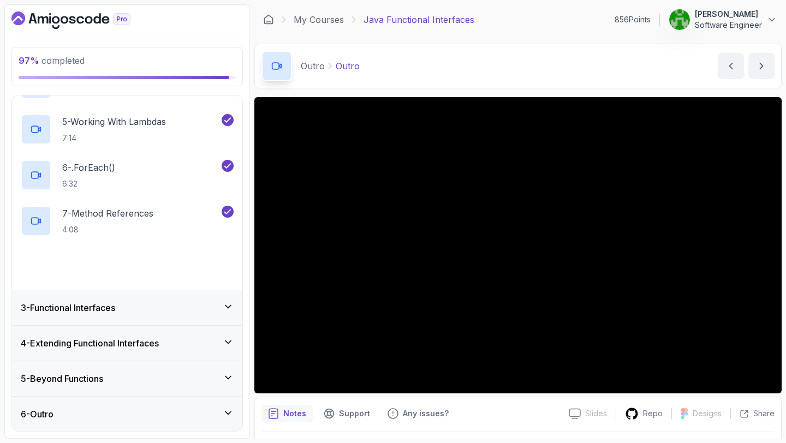
scroll to position [242, 0]
click at [218, 264] on div "8 - Quiz Required- quiz" at bounding box center [127, 268] width 213 height 31
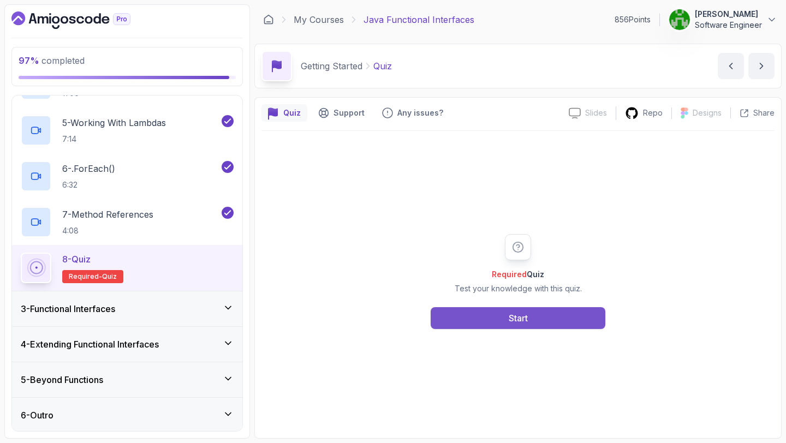
click at [486, 319] on button "Start" at bounding box center [518, 318] width 175 height 22
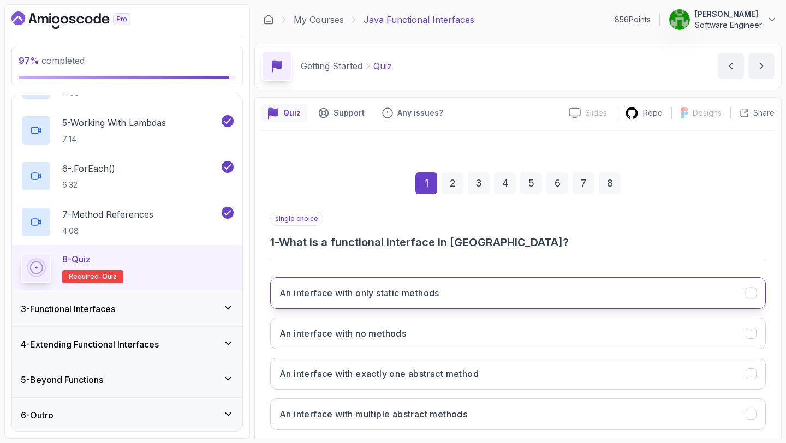
scroll to position [62, 0]
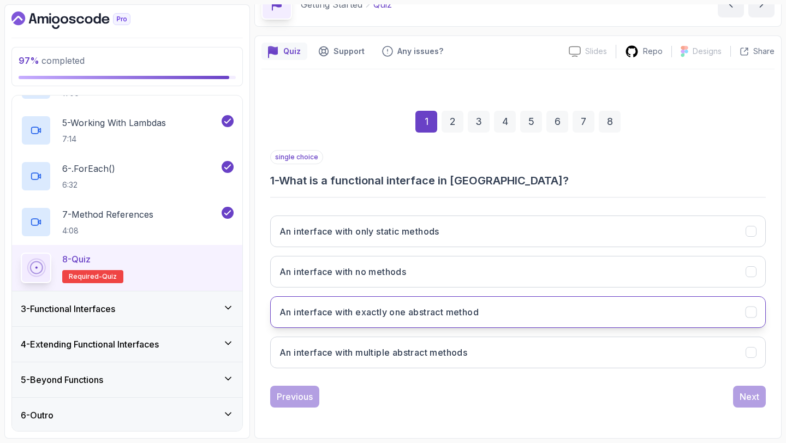
click at [448, 312] on h3 "An interface with exactly one abstract method" at bounding box center [378, 312] width 199 height 13
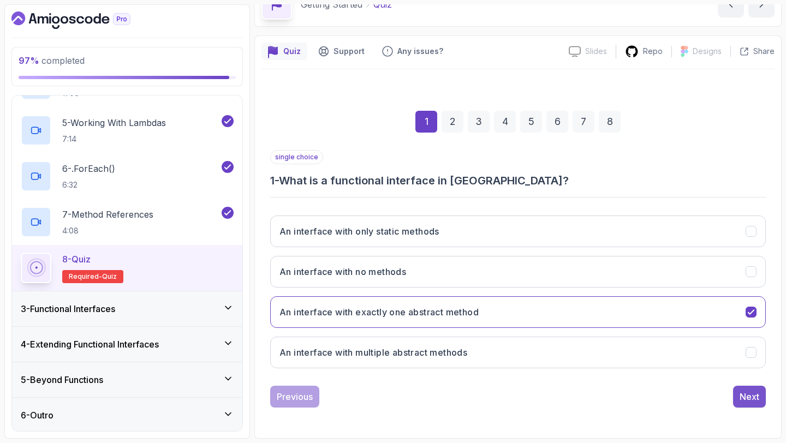
click at [740, 396] on div "Next" at bounding box center [749, 396] width 20 height 13
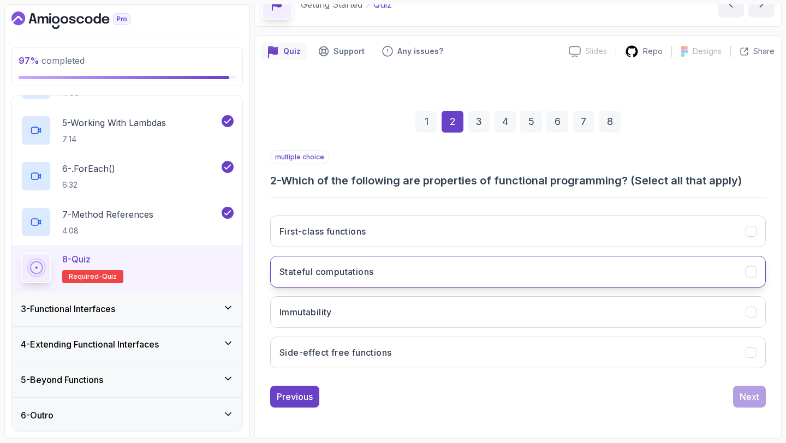
click at [423, 272] on button "Stateful computations" at bounding box center [518, 272] width 496 height 32
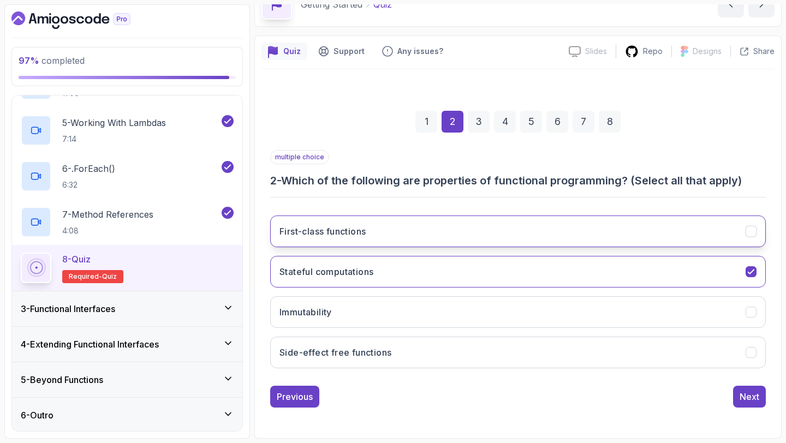
click at [422, 236] on button "First-class functions" at bounding box center [518, 232] width 496 height 32
click at [744, 394] on div "Next" at bounding box center [749, 396] width 20 height 13
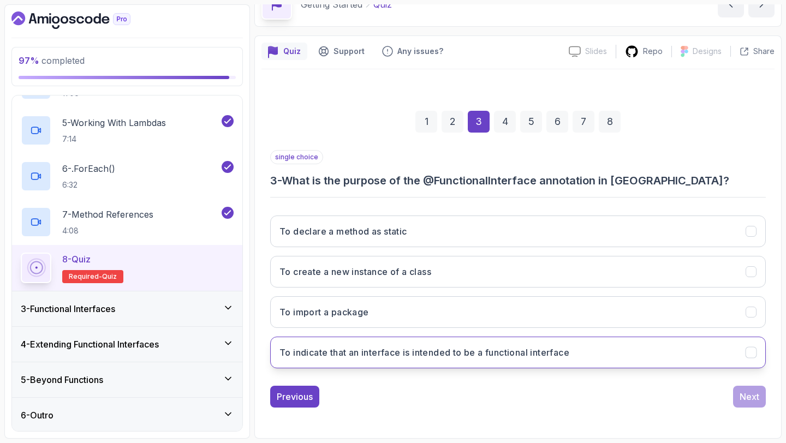
click at [453, 354] on h3 "To indicate that an interface is intended to be a functional interface" at bounding box center [424, 352] width 290 height 13
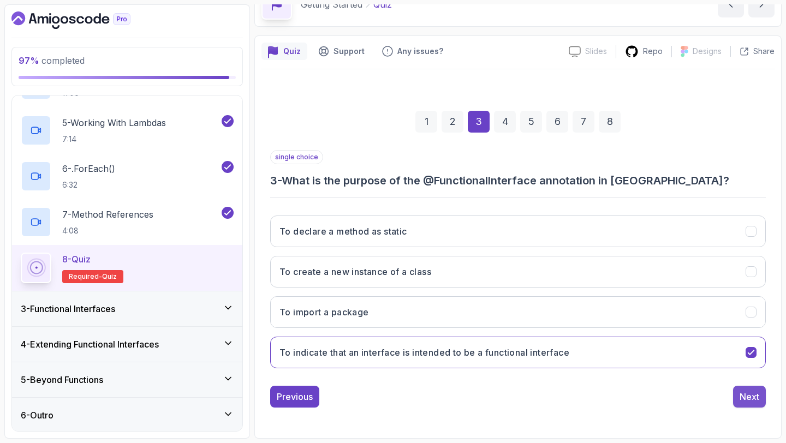
click at [736, 395] on button "Next" at bounding box center [749, 397] width 33 height 22
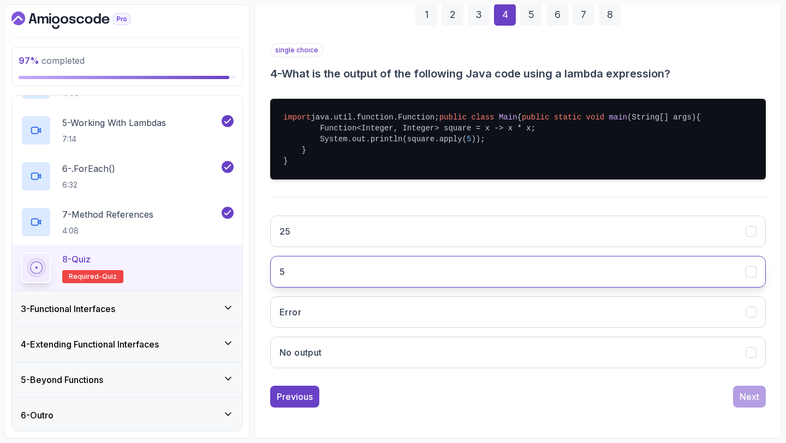
scroll to position [194, 0]
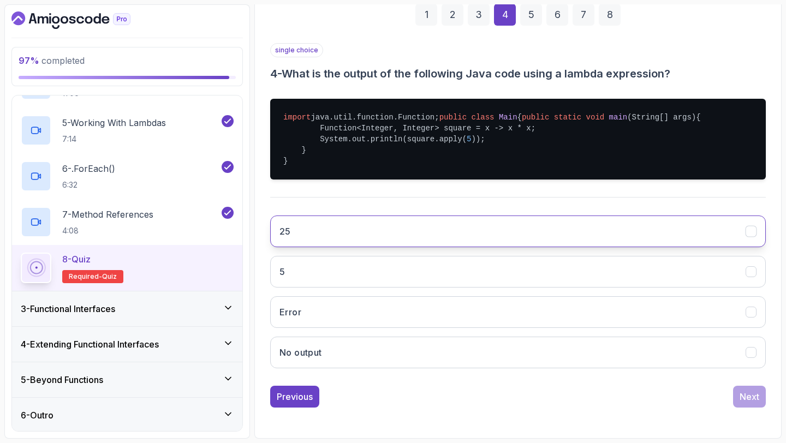
click at [393, 238] on button "25" at bounding box center [518, 232] width 496 height 32
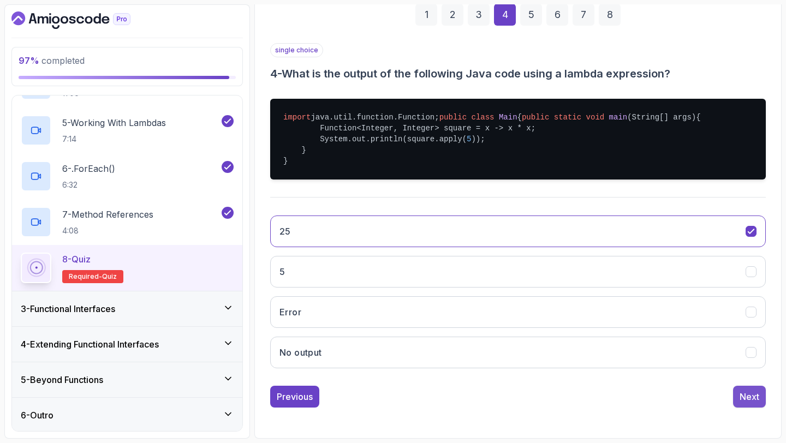
click at [737, 405] on button "Next" at bounding box center [749, 397] width 33 height 22
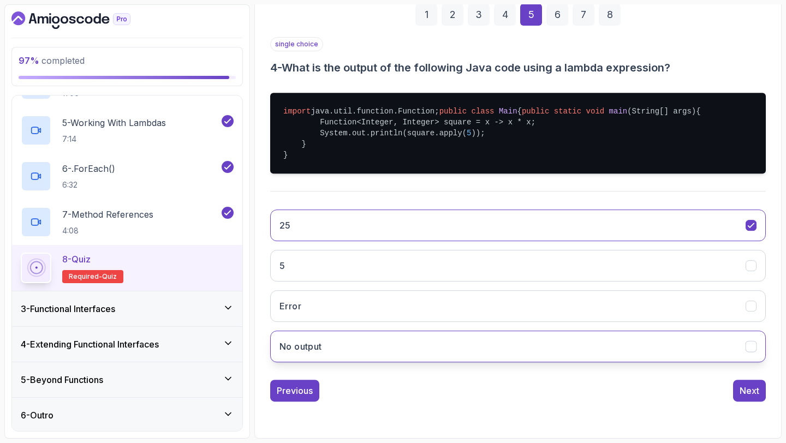
scroll to position [62, 0]
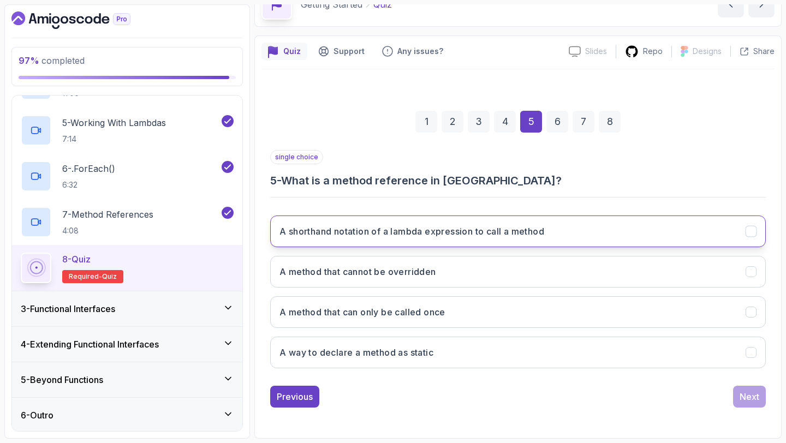
click at [439, 239] on button "A shorthand notation of a lambda expression to call a method" at bounding box center [518, 232] width 496 height 32
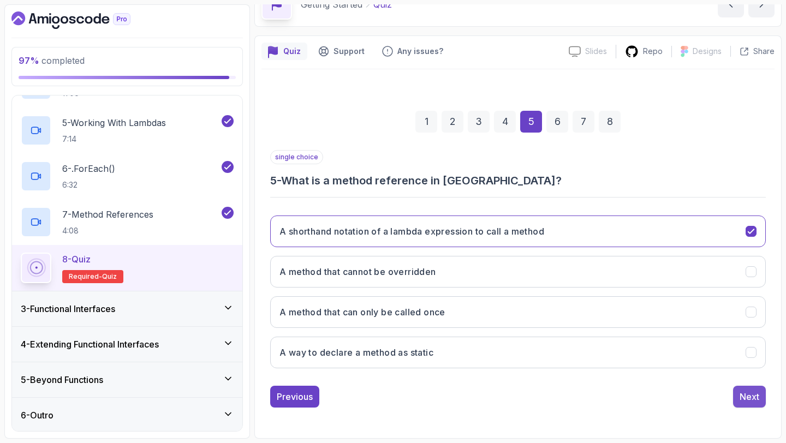
click at [748, 402] on div "Next" at bounding box center [749, 396] width 20 height 13
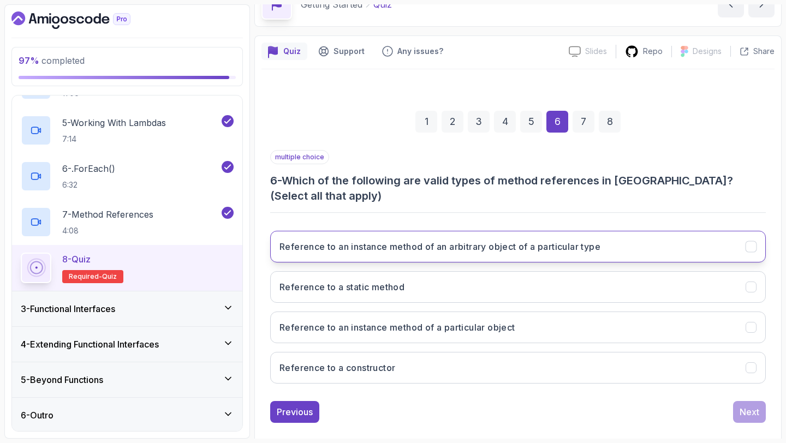
click at [444, 240] on h3 "Reference to an instance method of an arbitrary object of a particular type" at bounding box center [439, 246] width 321 height 13
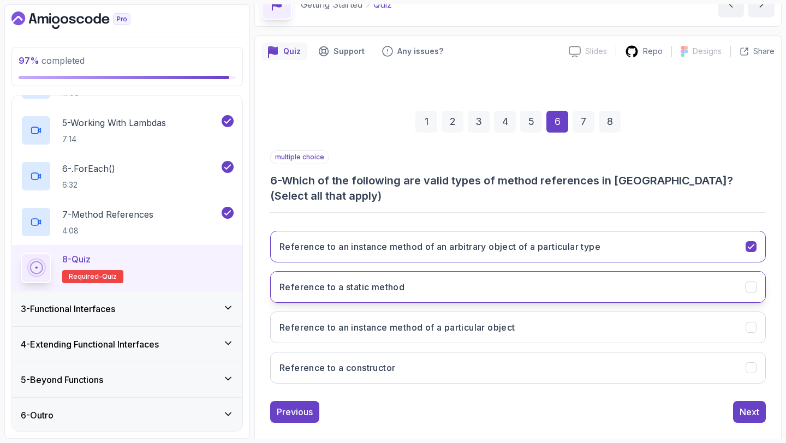
click at [443, 271] on button "Reference to a static method" at bounding box center [518, 287] width 496 height 32
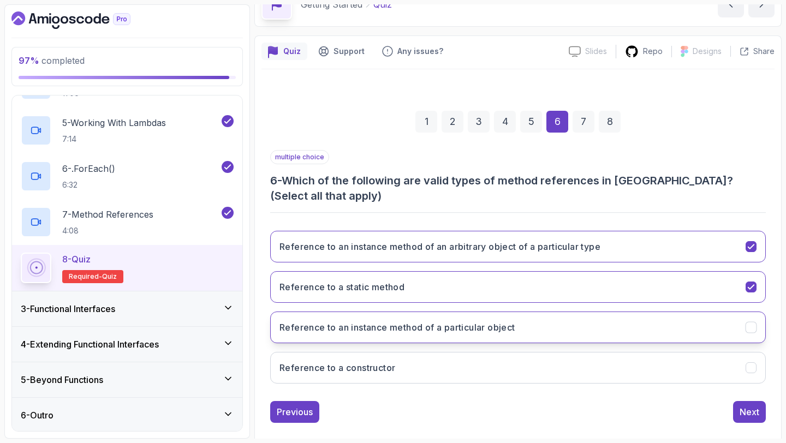
click at [437, 312] on button "Reference to an instance method of a particular object" at bounding box center [518, 328] width 496 height 32
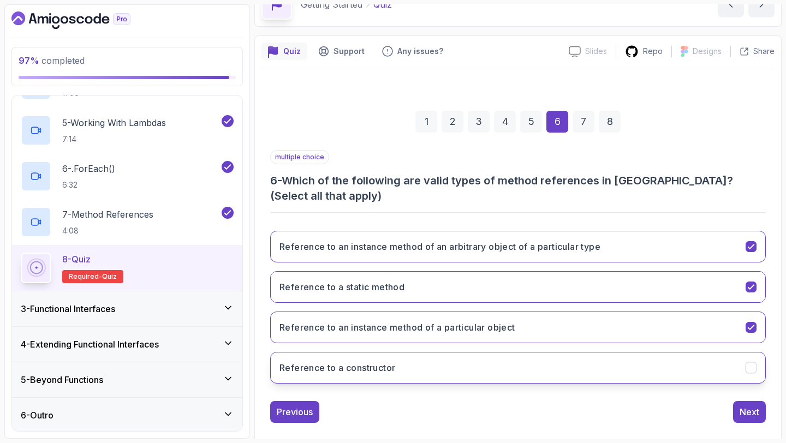
click at [440, 352] on button "Reference to a constructor" at bounding box center [518, 368] width 496 height 32
click at [580, 123] on div "7" at bounding box center [583, 122] width 22 height 22
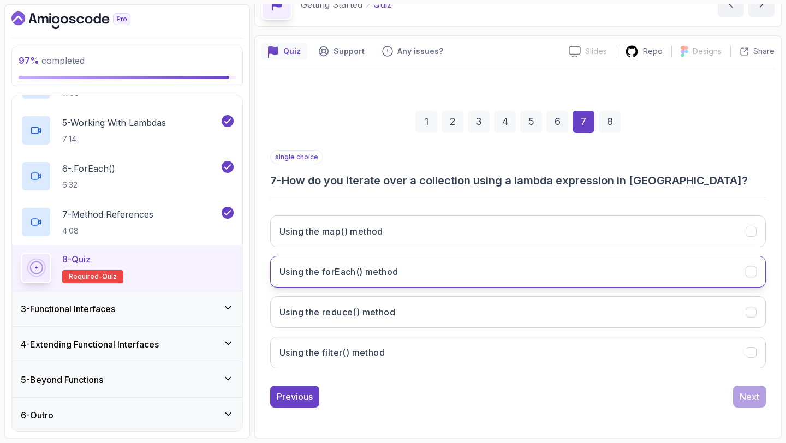
click at [448, 270] on button "Using the forEach() method" at bounding box center [518, 272] width 496 height 32
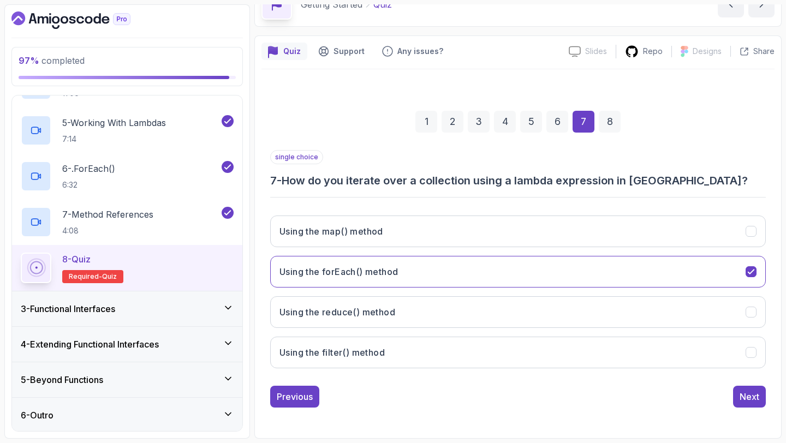
click at [602, 123] on div "8" at bounding box center [610, 122] width 22 height 22
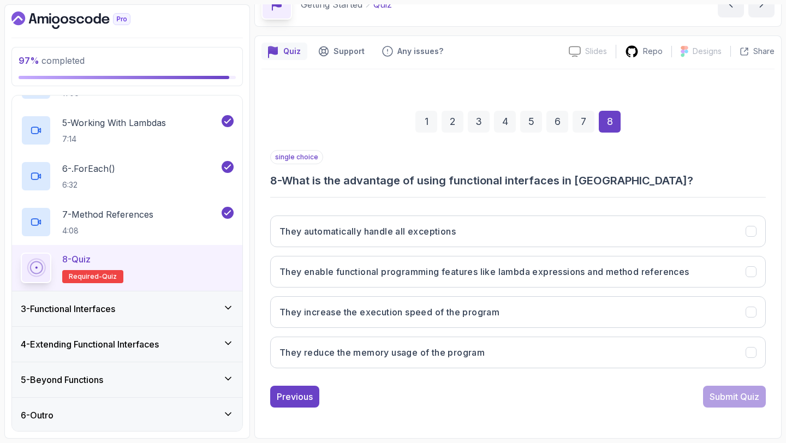
click at [588, 121] on div "7" at bounding box center [583, 122] width 22 height 22
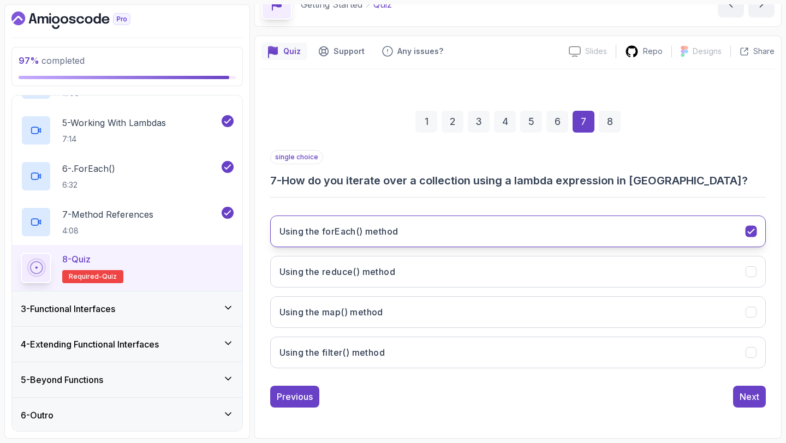
click at [502, 230] on button "Using the forEach() method" at bounding box center [518, 232] width 496 height 32
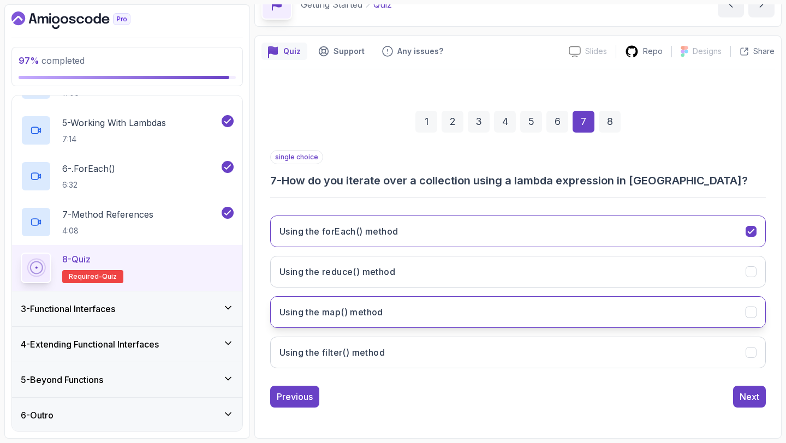
click at [448, 304] on button "Using the map() method" at bounding box center [518, 312] width 496 height 32
click at [601, 121] on div "8" at bounding box center [610, 122] width 22 height 22
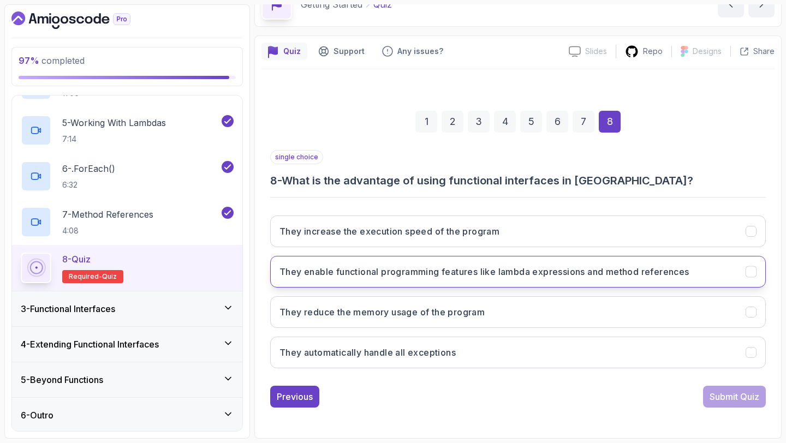
click at [502, 270] on h3 "They enable functional programming features like lambda expressions and method …" at bounding box center [484, 271] width 410 height 13
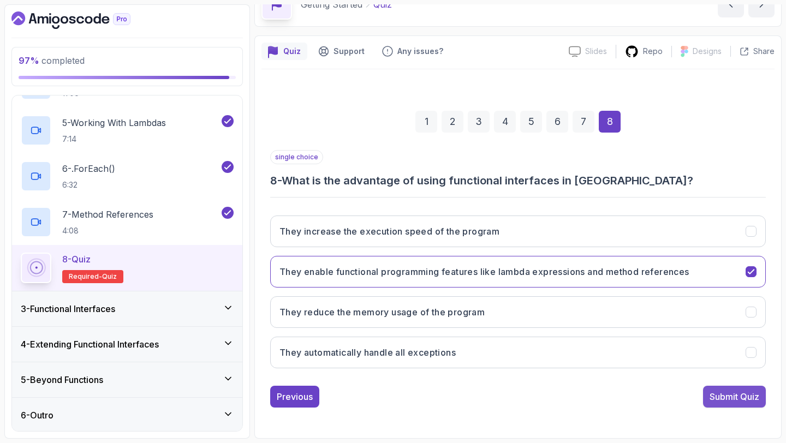
click at [745, 392] on div "Submit Quiz" at bounding box center [734, 396] width 50 height 13
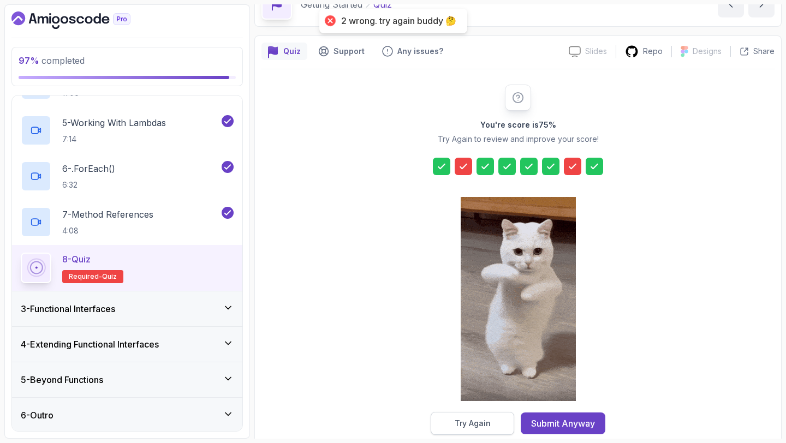
click at [495, 426] on button "Try Again" at bounding box center [472, 423] width 83 height 23
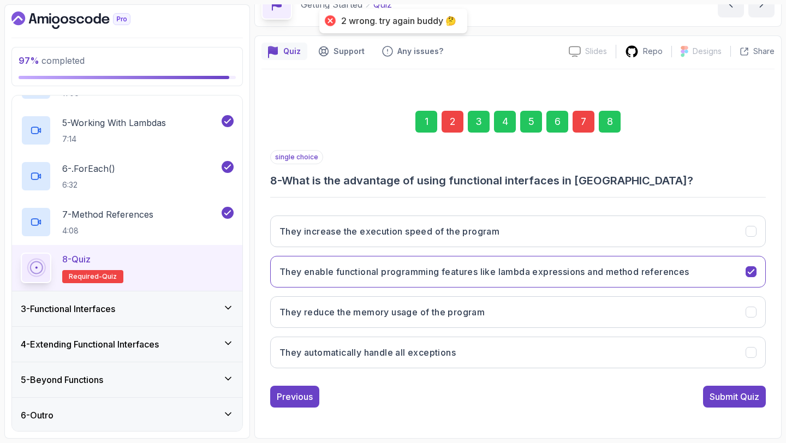
click at [452, 130] on div "2" at bounding box center [452, 122] width 22 height 22
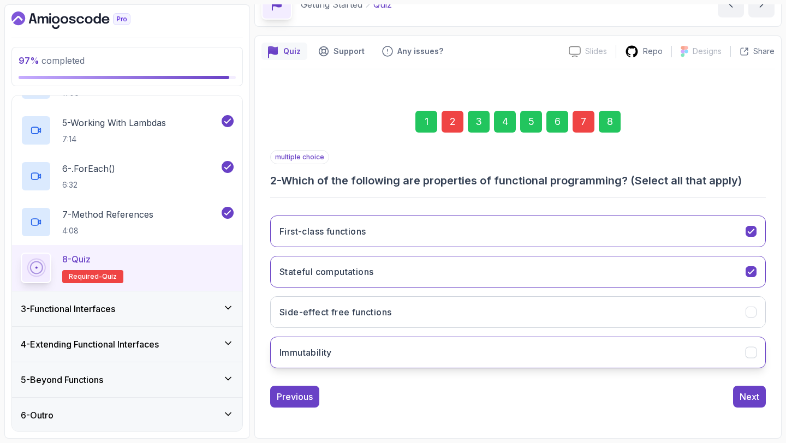
click at [331, 348] on h3 "Immutability" at bounding box center [305, 352] width 52 height 13
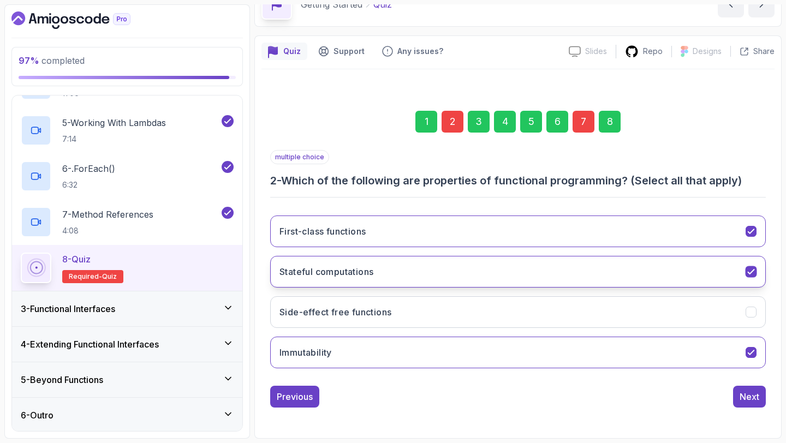
click at [342, 277] on h3 "Stateful computations" at bounding box center [326, 271] width 94 height 13
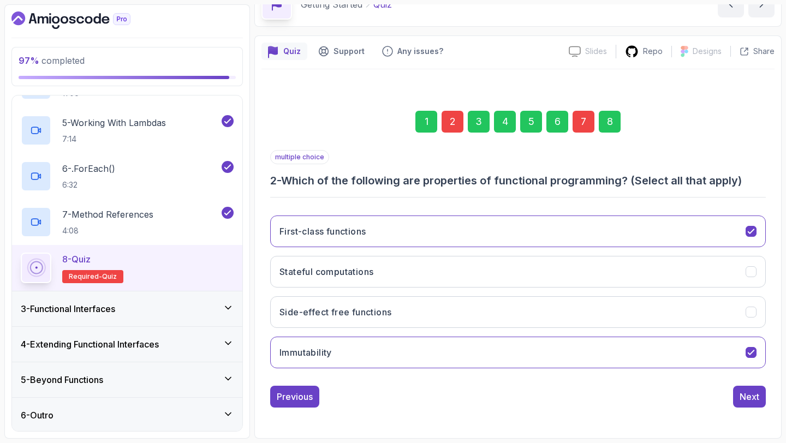
click at [605, 126] on div "8" at bounding box center [610, 122] width 22 height 22
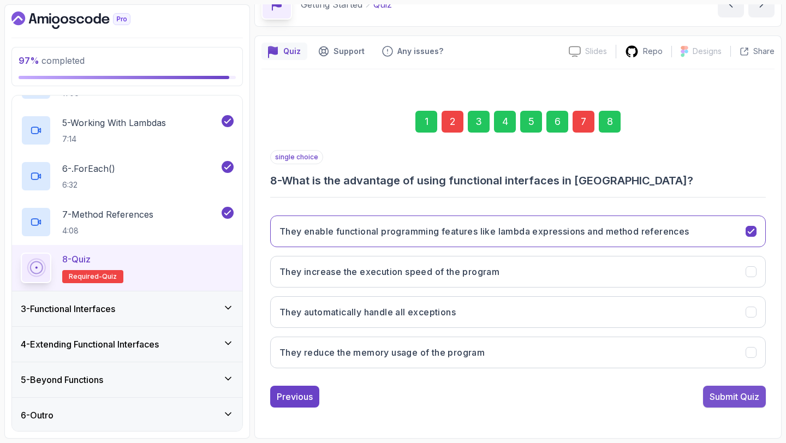
click at [737, 395] on div "Submit Quiz" at bounding box center [734, 396] width 50 height 13
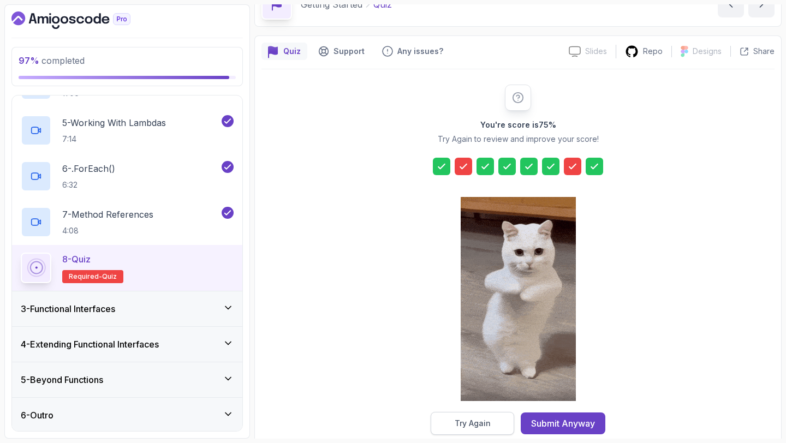
click at [501, 416] on button "Try Again" at bounding box center [472, 423] width 83 height 23
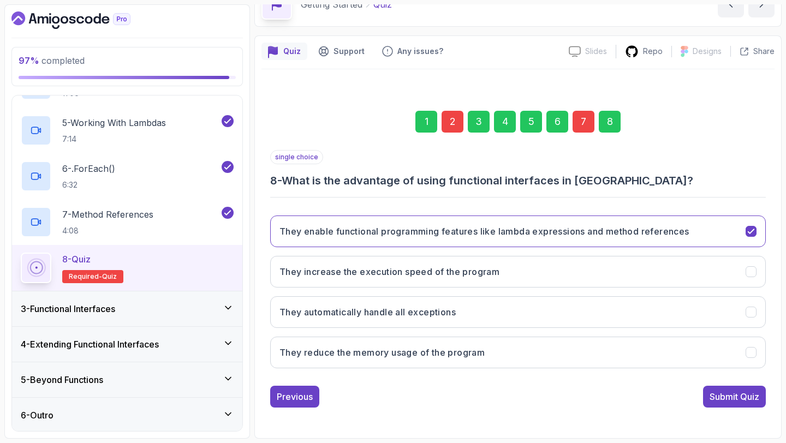
click at [578, 120] on div "7" at bounding box center [583, 122] width 22 height 22
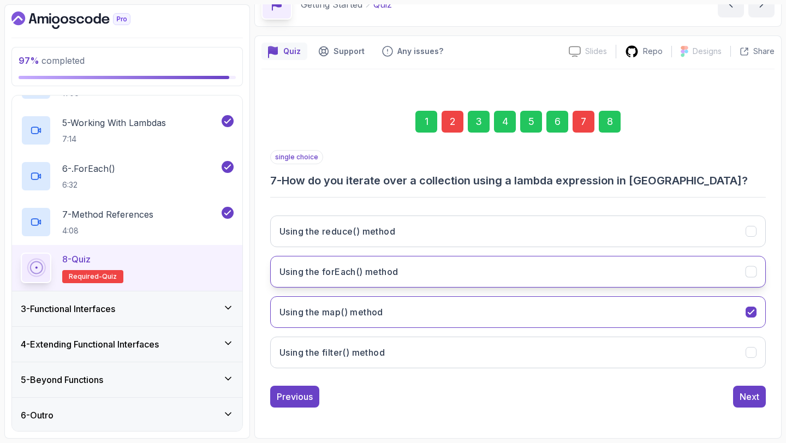
click at [424, 269] on button "Using the forEach() method" at bounding box center [518, 272] width 496 height 32
click at [461, 123] on div "2" at bounding box center [452, 122] width 22 height 22
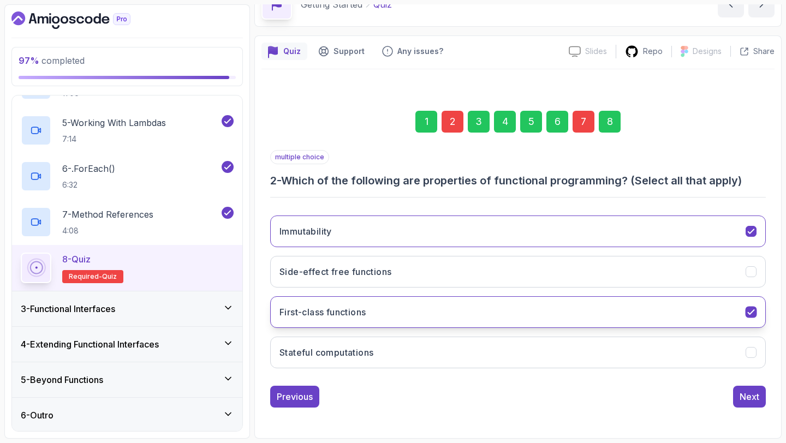
click at [368, 323] on button "First-class functions" at bounding box center [518, 312] width 496 height 32
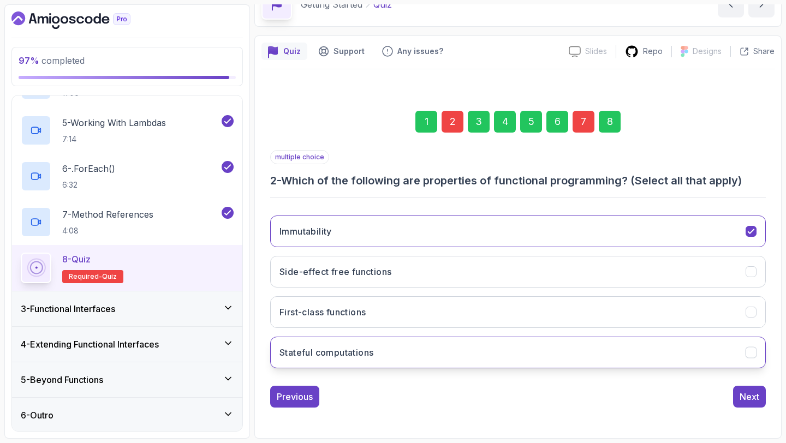
click at [363, 353] on h3 "Stateful computations" at bounding box center [326, 352] width 94 height 13
click at [603, 120] on div "8" at bounding box center [610, 122] width 22 height 22
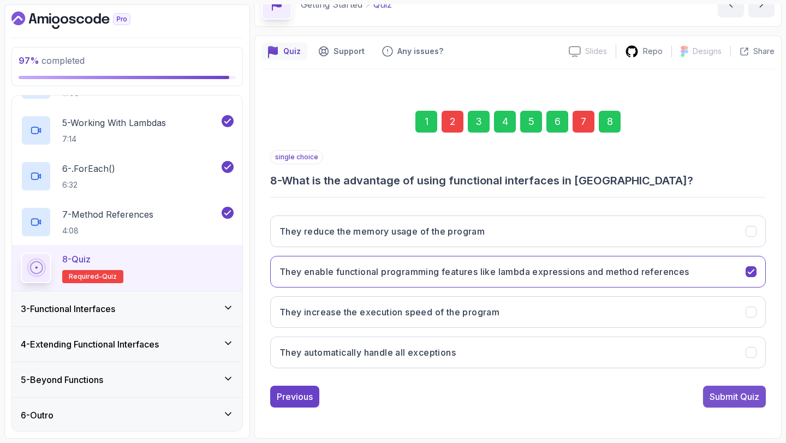
click at [726, 398] on div "Submit Quiz" at bounding box center [734, 396] width 50 height 13
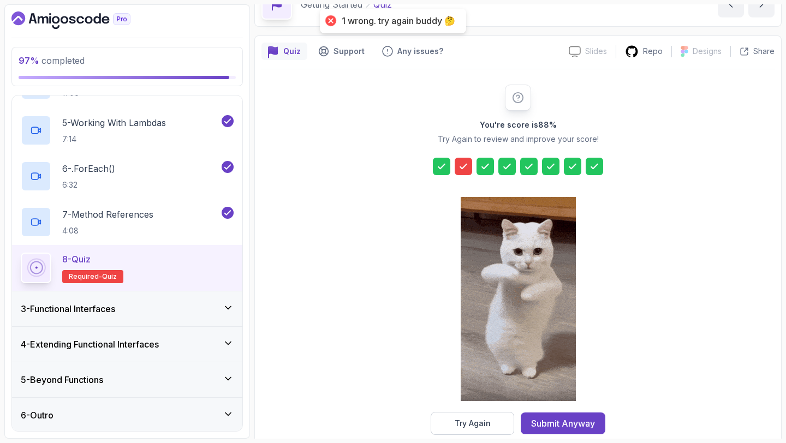
click at [485, 425] on div "Try Again" at bounding box center [473, 423] width 36 height 11
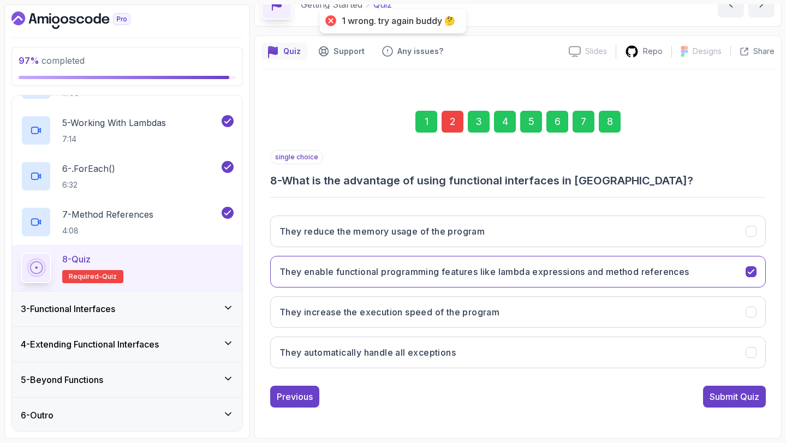
click at [453, 124] on div "2" at bounding box center [452, 122] width 22 height 22
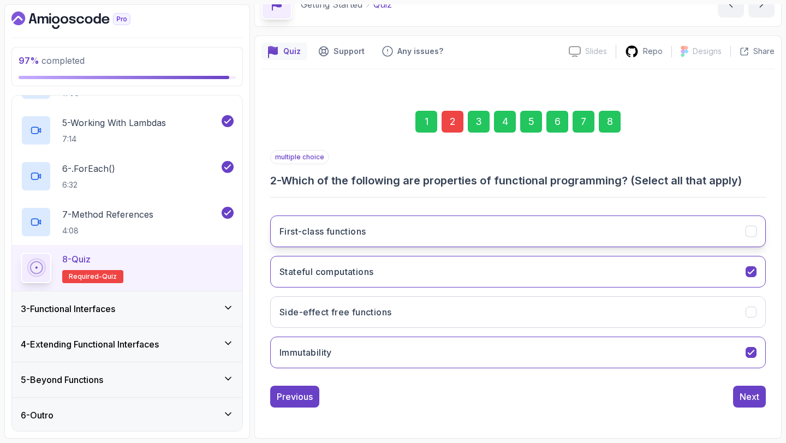
click at [297, 239] on button "First-class functions" at bounding box center [518, 232] width 496 height 32
click at [604, 127] on div "8" at bounding box center [610, 122] width 22 height 22
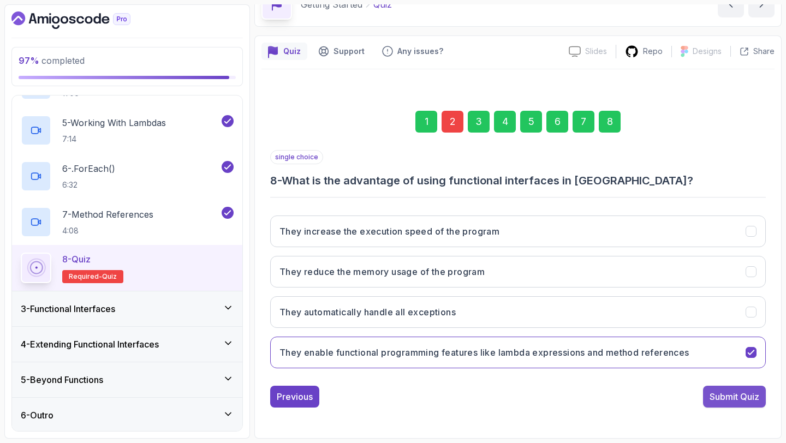
click at [725, 390] on div "Submit Quiz" at bounding box center [734, 396] width 50 height 13
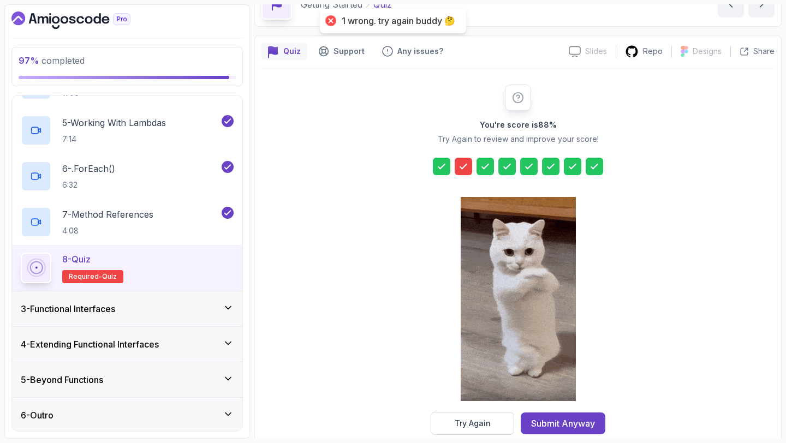
click at [494, 426] on button "Try Again" at bounding box center [472, 423] width 83 height 23
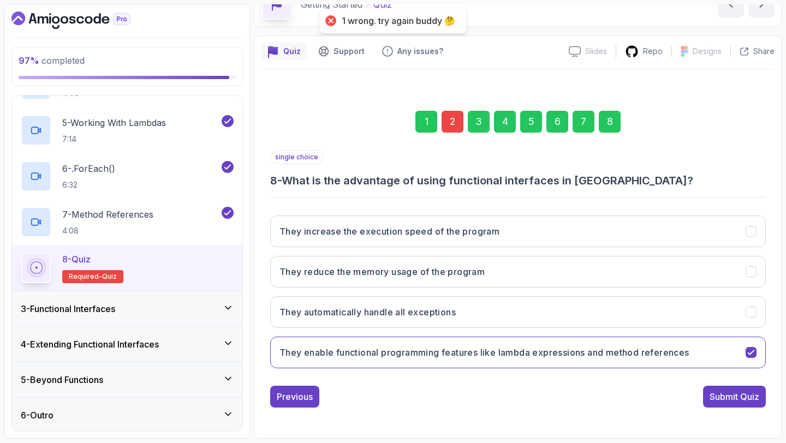
click at [453, 130] on div "2" at bounding box center [452, 122] width 22 height 22
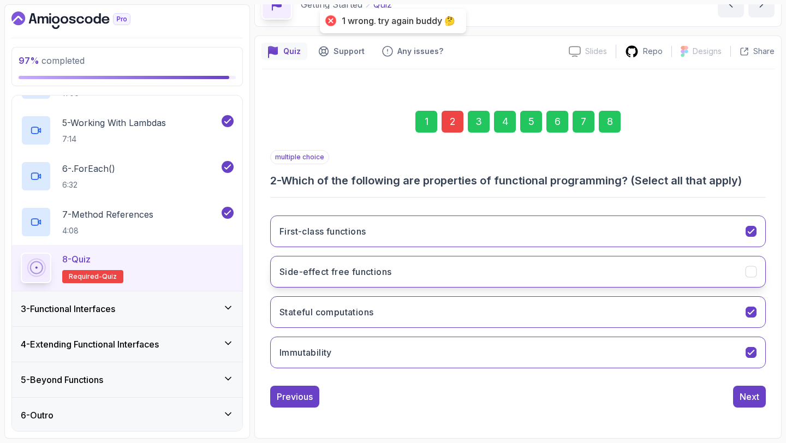
click at [378, 285] on button "Side-effect free functions" at bounding box center [518, 272] width 496 height 32
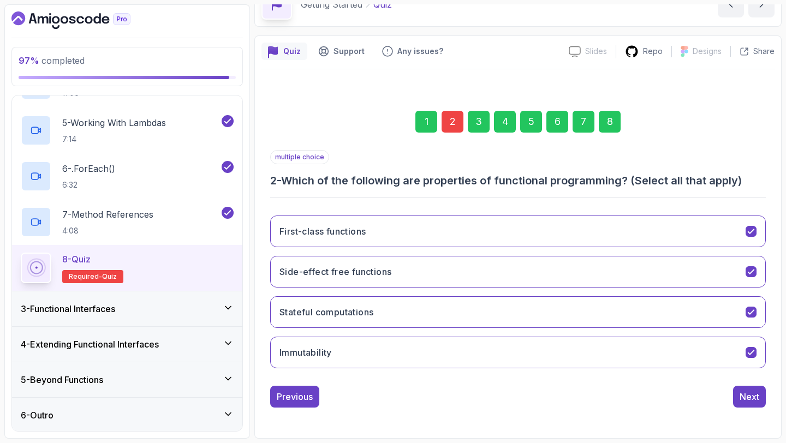
click at [616, 126] on div "8" at bounding box center [610, 122] width 22 height 22
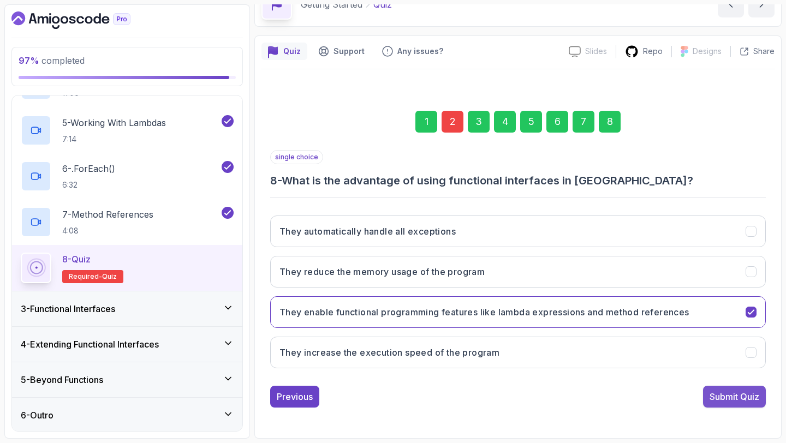
click at [713, 396] on div "Submit Quiz" at bounding box center [734, 396] width 50 height 13
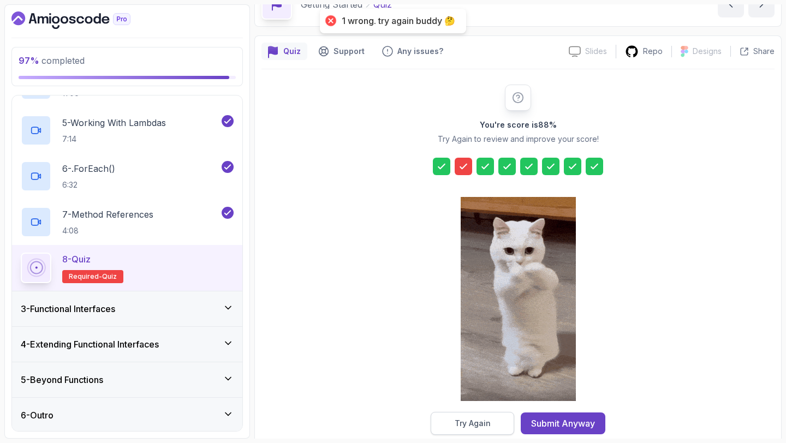
click at [475, 423] on div "Try Again" at bounding box center [473, 423] width 36 height 11
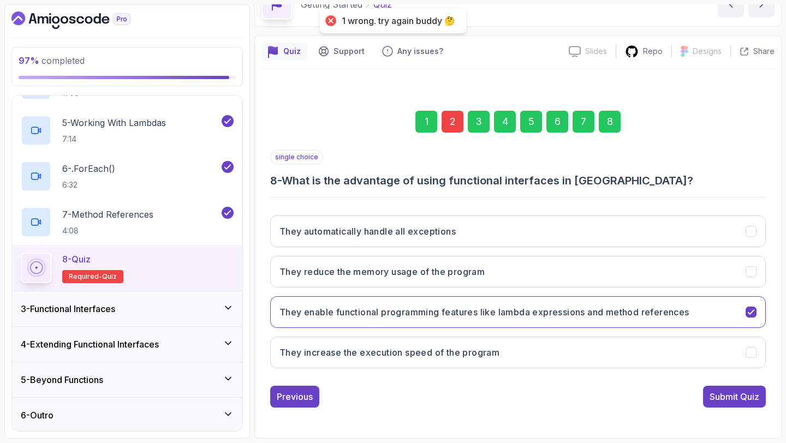
click at [449, 123] on div "2" at bounding box center [452, 122] width 22 height 22
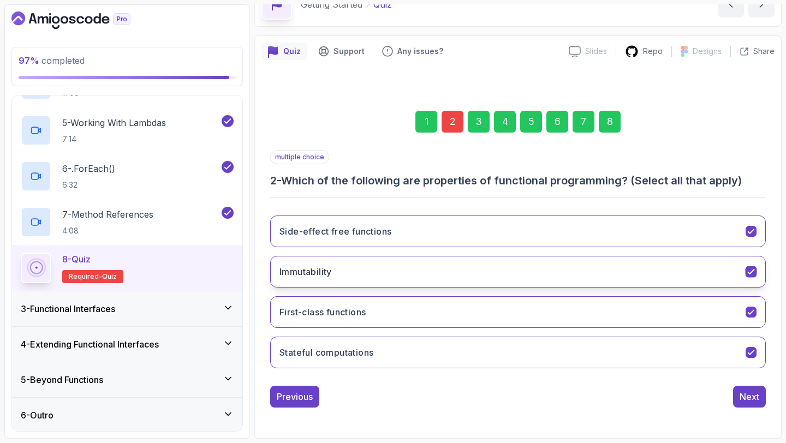
click at [415, 276] on button "Immutability" at bounding box center [518, 272] width 496 height 32
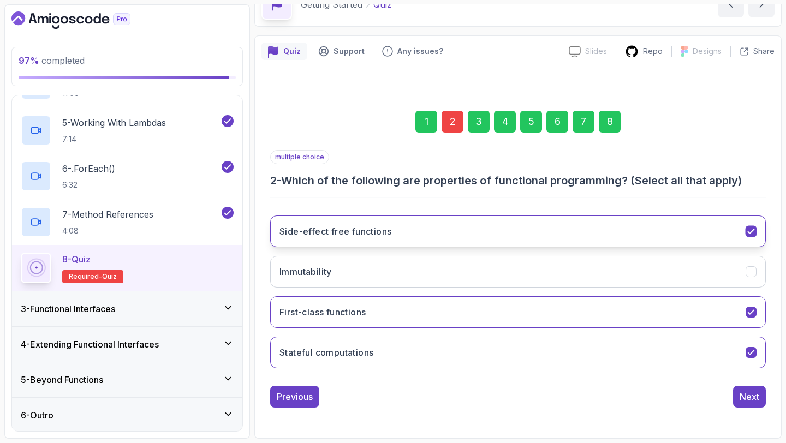
click at [449, 221] on button "Side-effect free functions" at bounding box center [518, 232] width 496 height 32
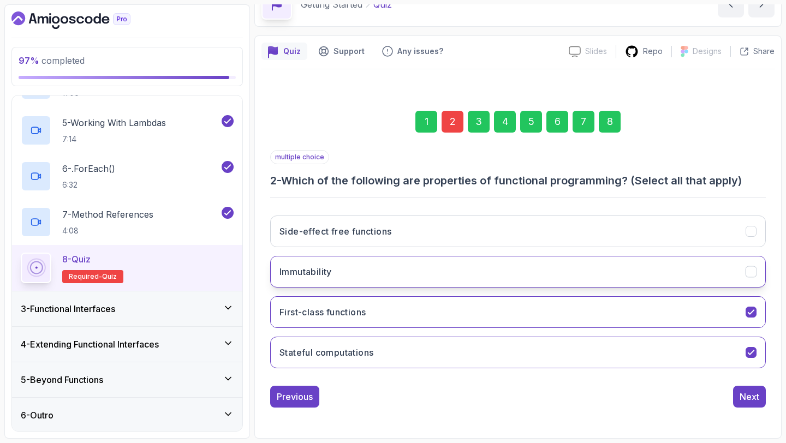
click at [380, 279] on button "Immutability" at bounding box center [518, 272] width 496 height 32
click at [604, 118] on div "8" at bounding box center [610, 122] width 22 height 22
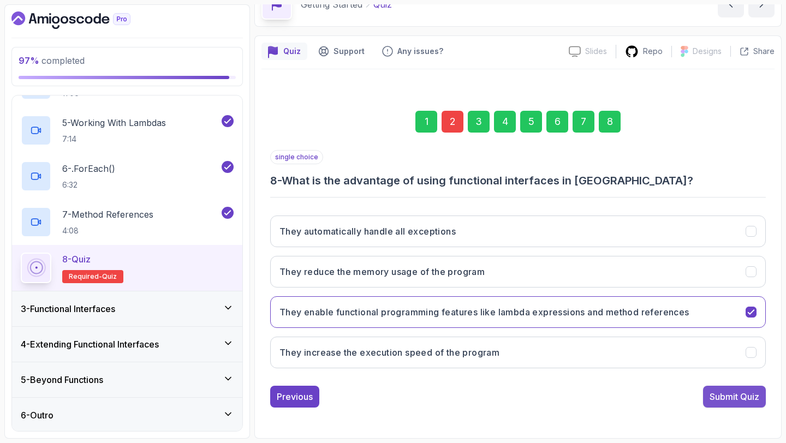
click at [721, 394] on div "Submit Quiz" at bounding box center [734, 396] width 50 height 13
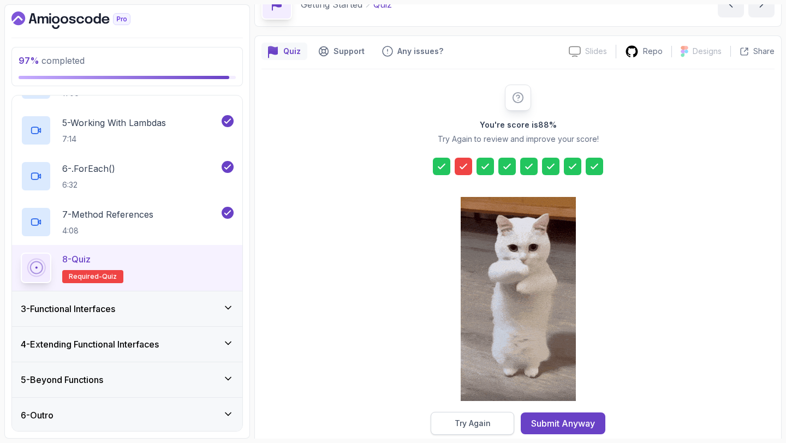
click at [490, 422] on div "Try Again" at bounding box center [473, 423] width 36 height 11
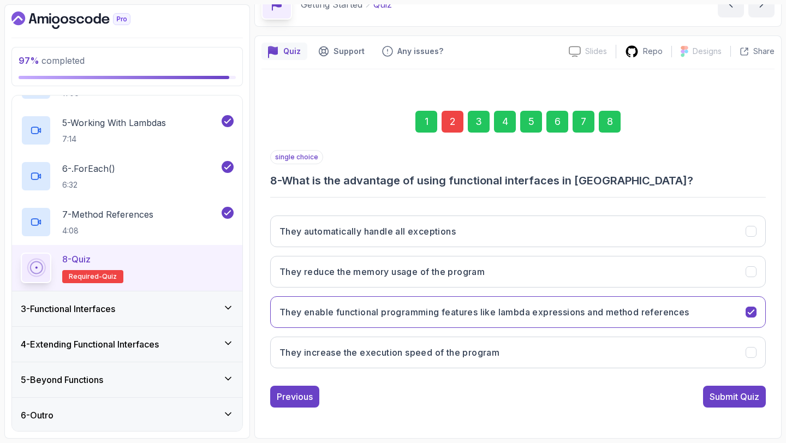
click at [454, 130] on div "2" at bounding box center [452, 122] width 22 height 22
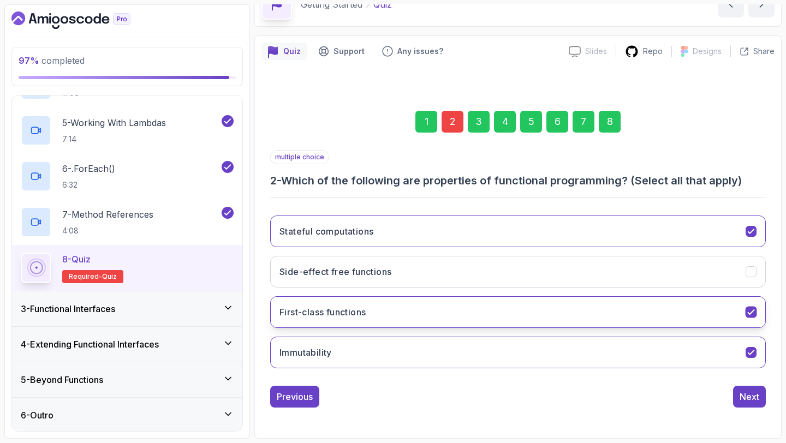
click at [380, 309] on button "First-class functions" at bounding box center [518, 312] width 496 height 32
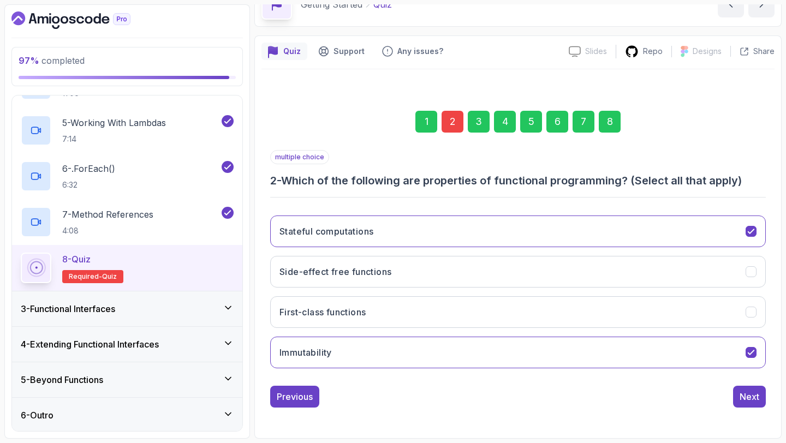
click at [612, 122] on div "8" at bounding box center [610, 122] width 22 height 22
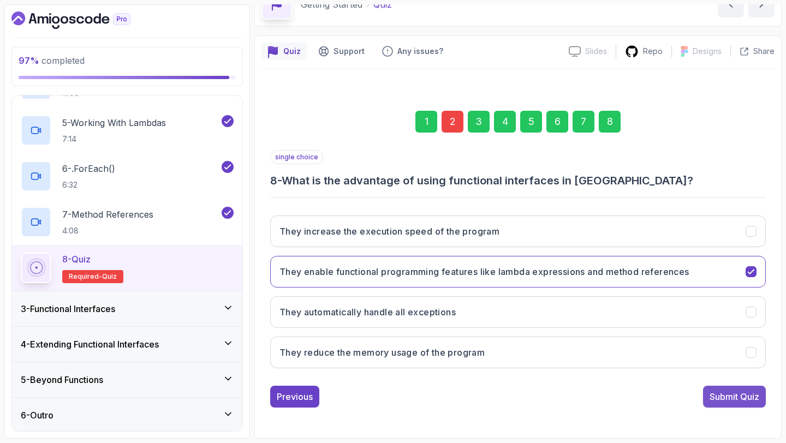
click at [731, 400] on div "Submit Quiz" at bounding box center [734, 396] width 50 height 13
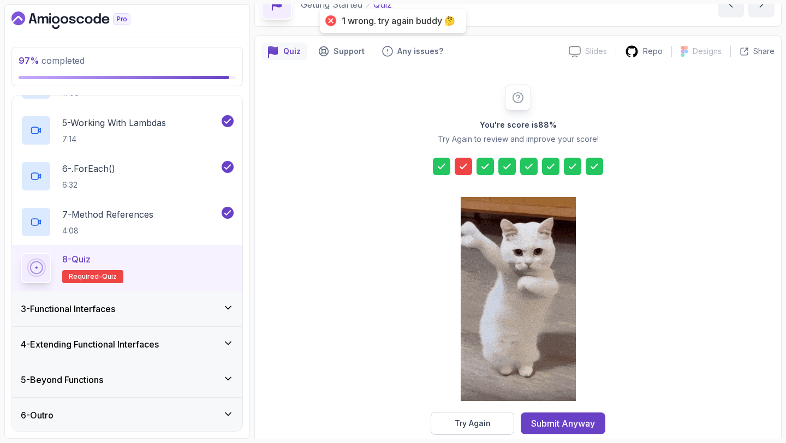
click at [461, 420] on div "Try Again" at bounding box center [473, 423] width 36 height 11
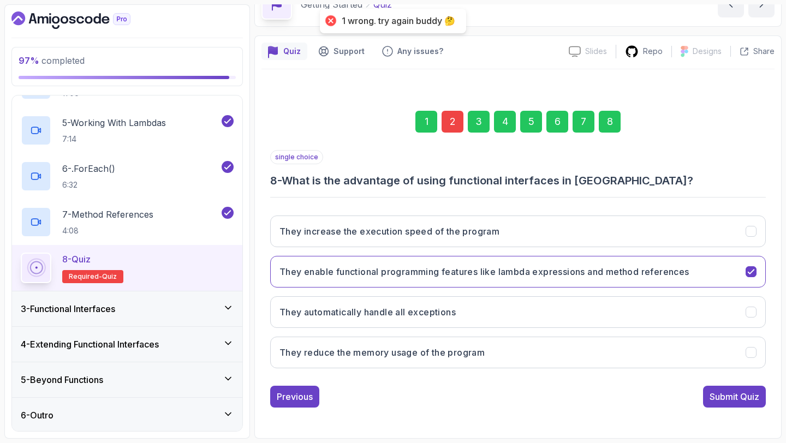
click at [452, 126] on div "2" at bounding box center [452, 122] width 22 height 22
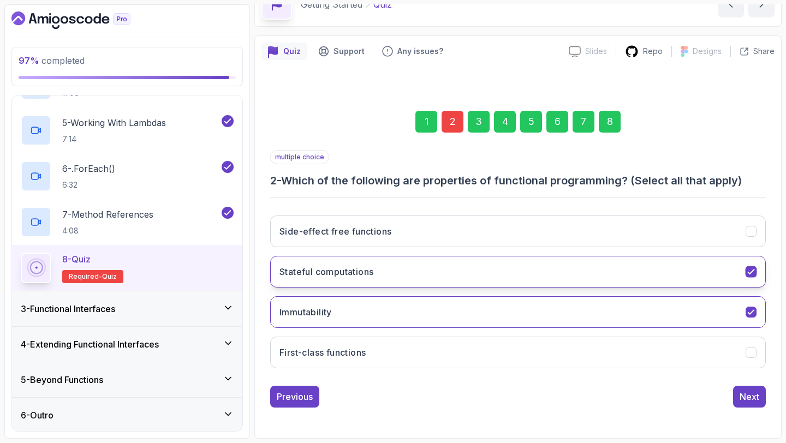
click at [355, 272] on h3 "Stateful computations" at bounding box center [326, 271] width 94 height 13
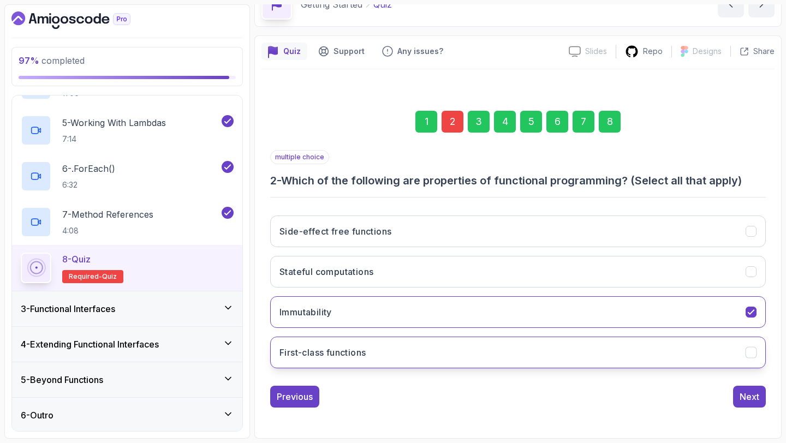
click at [339, 351] on h3 "First-class functions" at bounding box center [322, 352] width 86 height 13
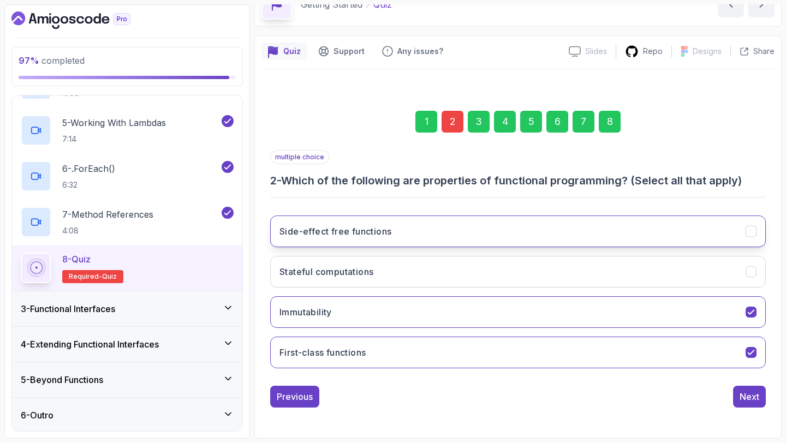
click at [355, 234] on h3 "Side-effect free functions" at bounding box center [335, 231] width 112 height 13
click at [603, 126] on div "8" at bounding box center [610, 122] width 22 height 22
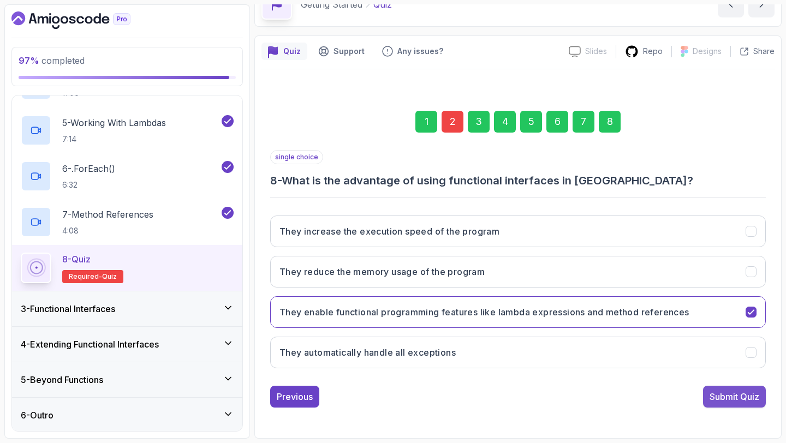
click at [733, 393] on div "Submit Quiz" at bounding box center [734, 396] width 50 height 13
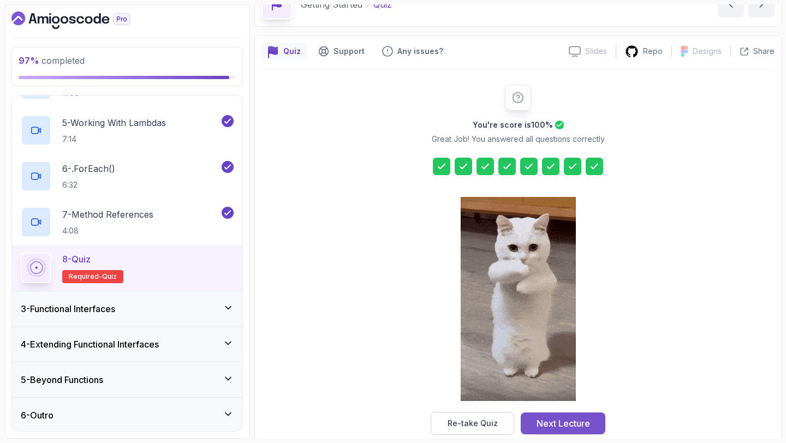
click at [558, 421] on div "Next Lecture" at bounding box center [562, 423] width 53 height 13
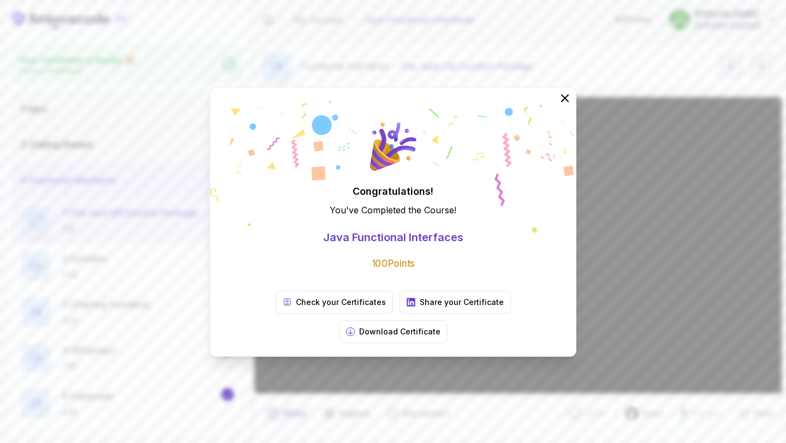
click at [635, 293] on div "Congratulations! You've Completed the Course ! Java Functional Interfaces 100 P…" at bounding box center [393, 221] width 786 height 443
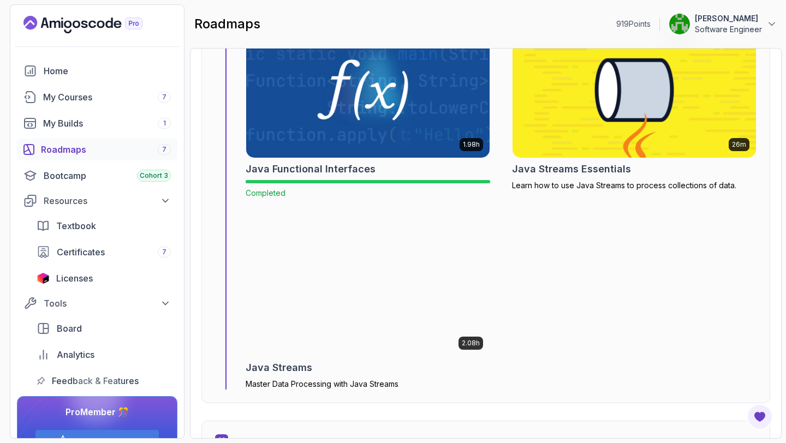
scroll to position [4435, 0]
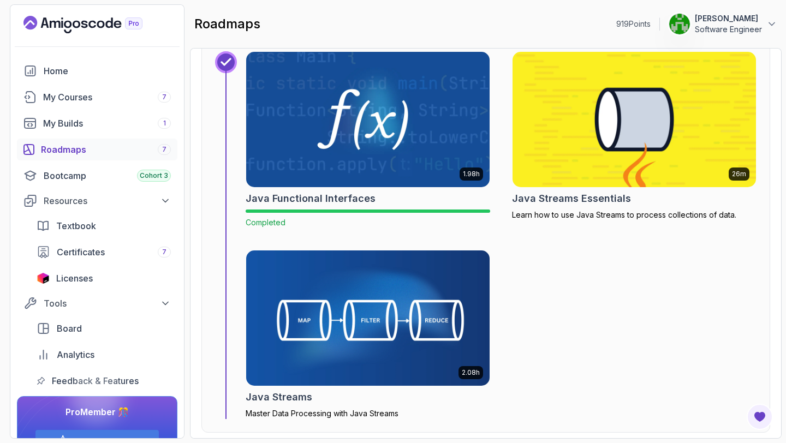
click at [551, 119] on img at bounding box center [633, 120] width 255 height 142
